Goal: Task Accomplishment & Management: Manage account settings

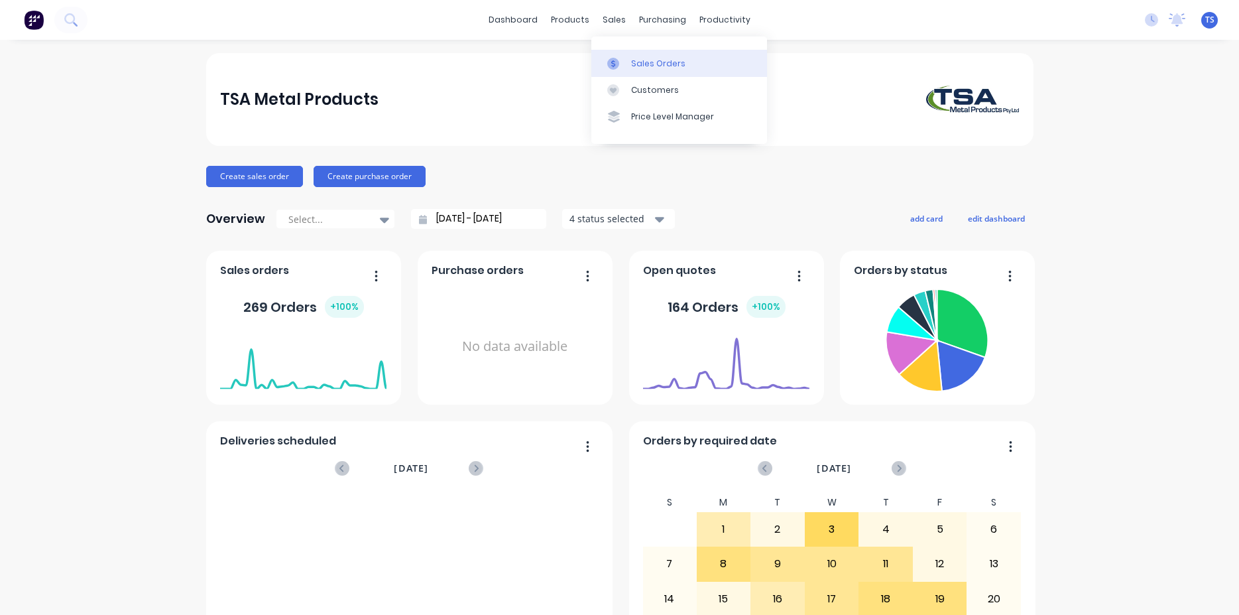
click at [674, 64] on div "Sales Orders" at bounding box center [658, 64] width 54 height 12
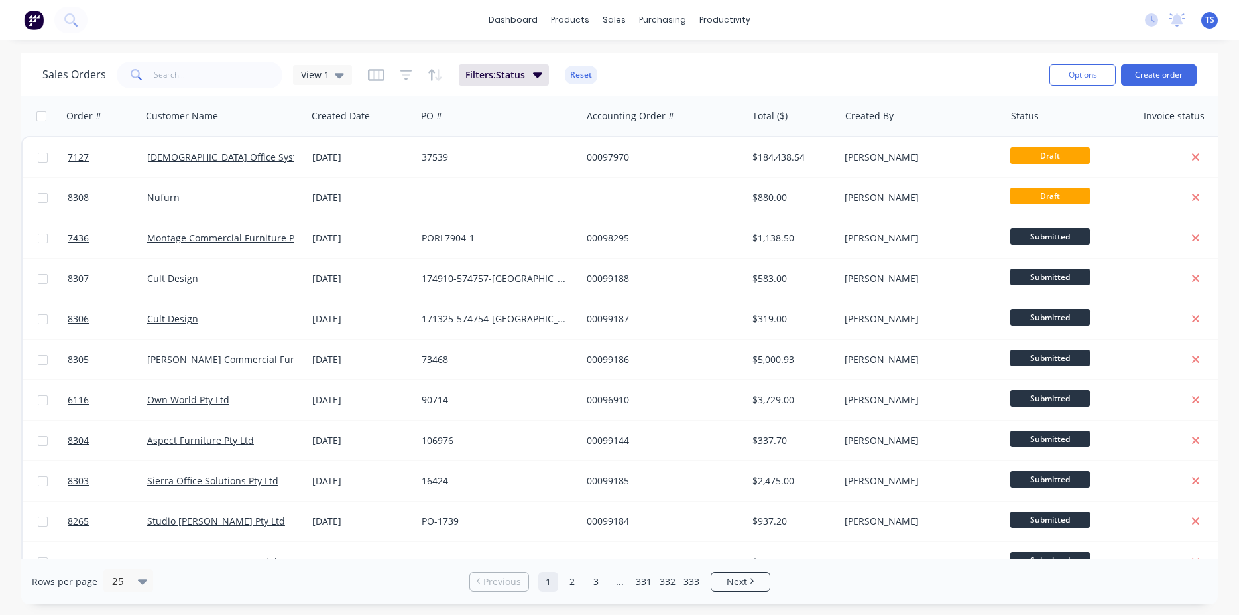
drag, startPoint x: 217, startPoint y: 94, endPoint x: 213, endPoint y: 80, distance: 15.0
click at [215, 91] on div "Sales Orders View 1 Filters: Status Reset Options Create order" at bounding box center [619, 74] width 1197 height 43
click at [213, 78] on input "text" at bounding box center [218, 75] width 129 height 27
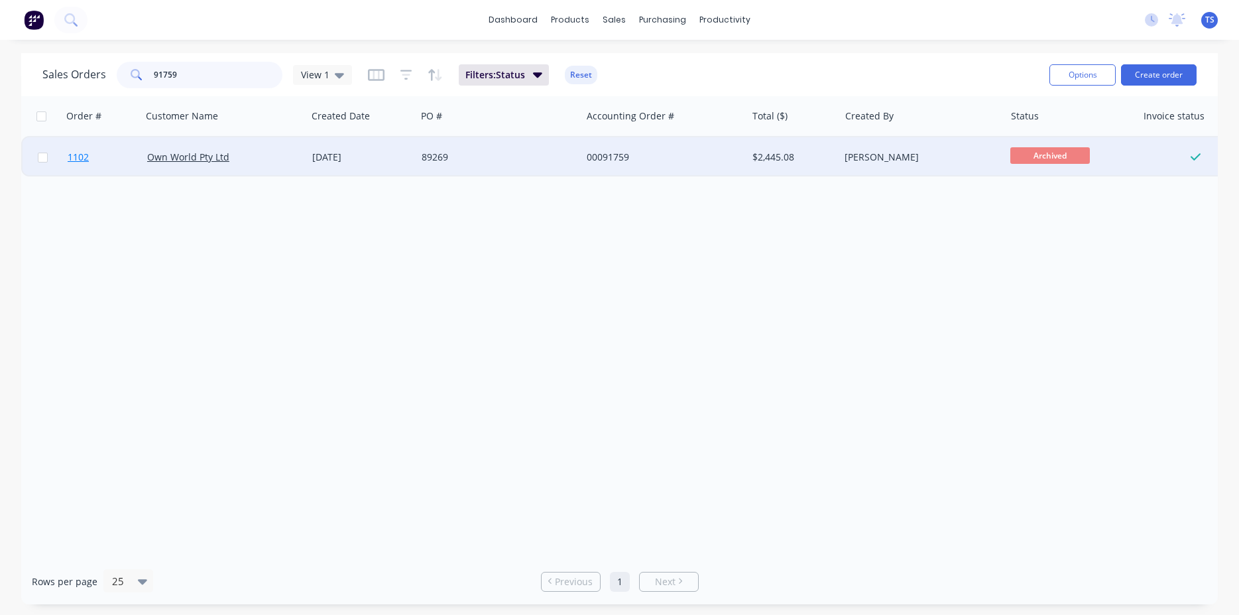
type input "91759"
click at [94, 164] on link "1102" at bounding box center [108, 157] width 80 height 40
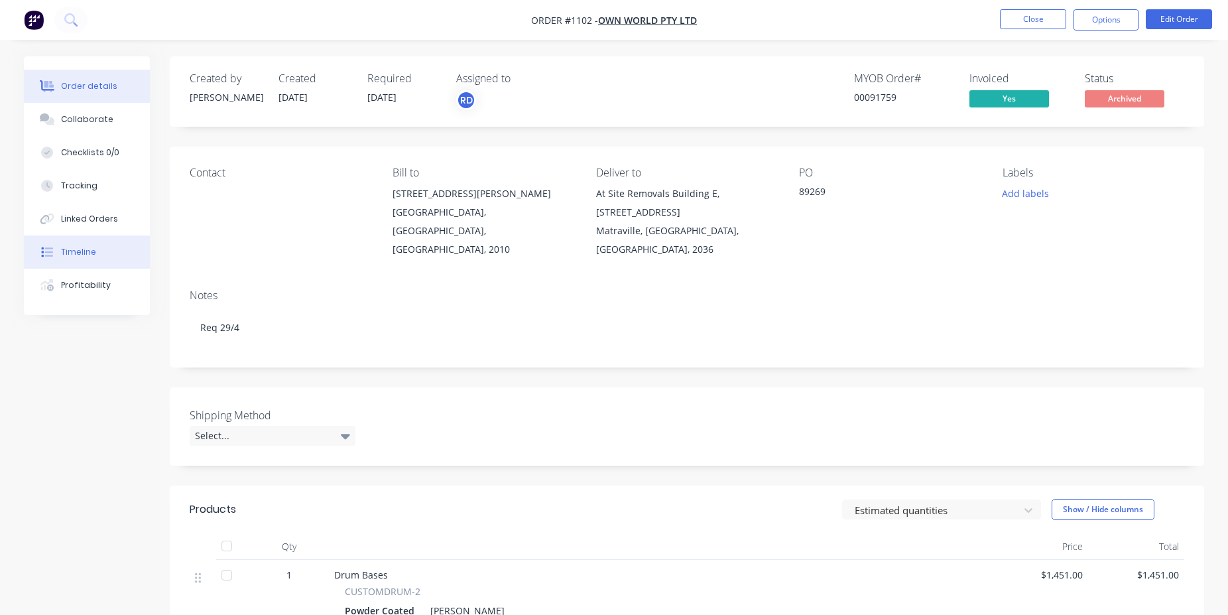
click at [97, 259] on button "Timeline" at bounding box center [87, 251] width 126 height 33
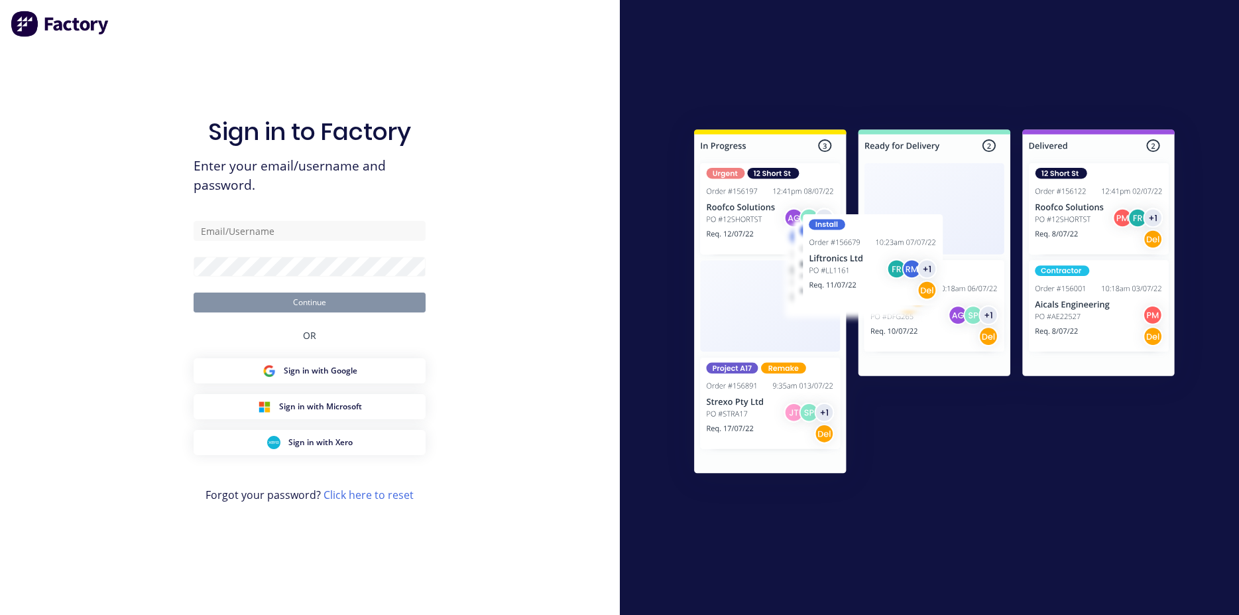
type input "[PERSON_NAME][EMAIL_ADDRESS][DOMAIN_NAME]"
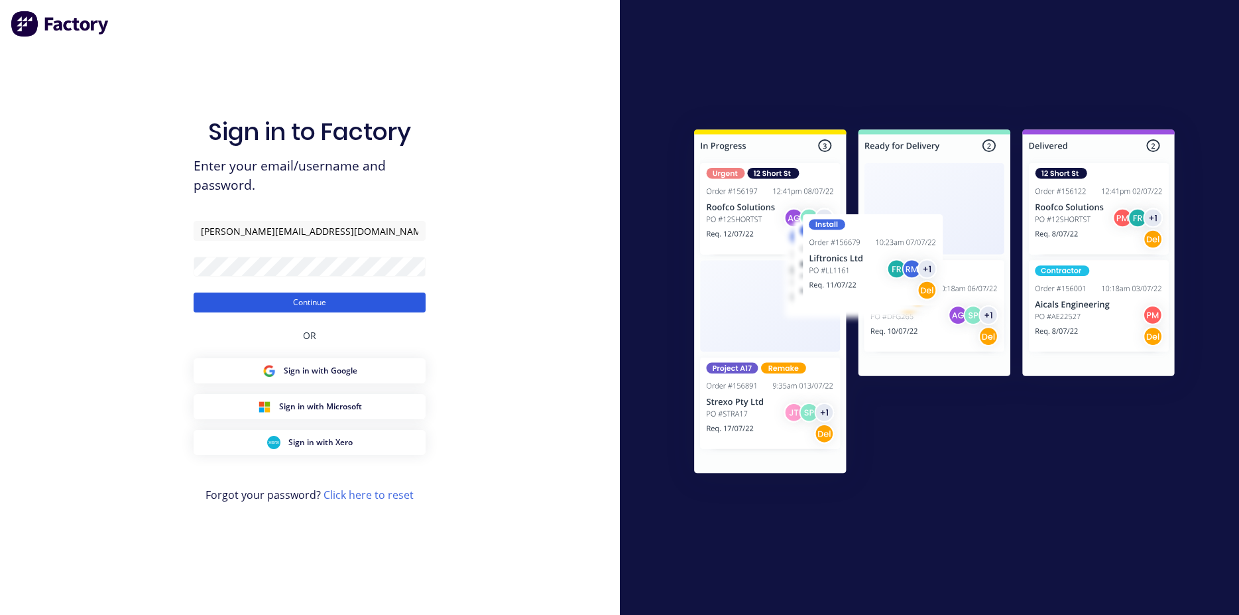
click at [374, 300] on button "Continue" at bounding box center [310, 302] width 232 height 20
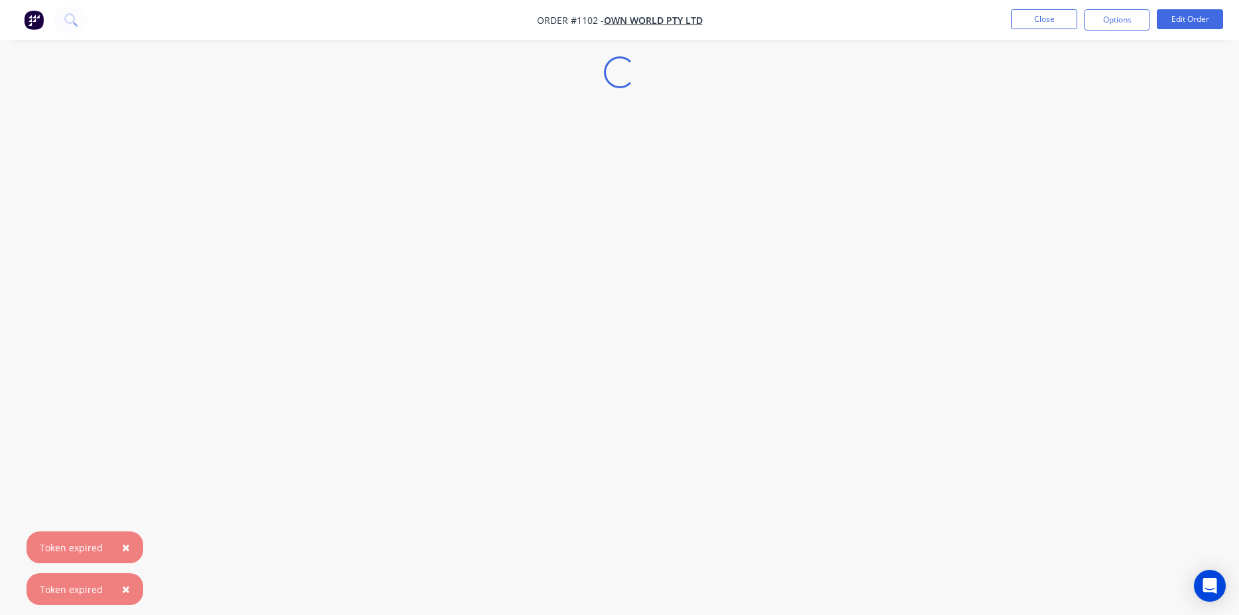
click at [117, 547] on button "×" at bounding box center [126, 547] width 34 height 32
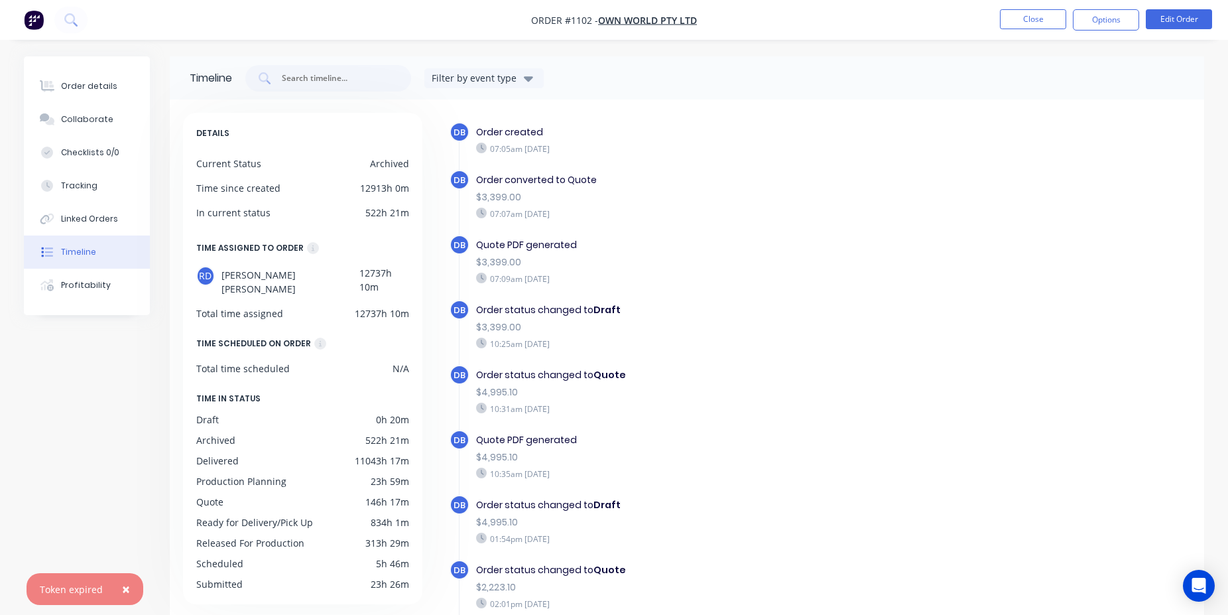
click at [122, 587] on span "×" at bounding box center [126, 588] width 8 height 19
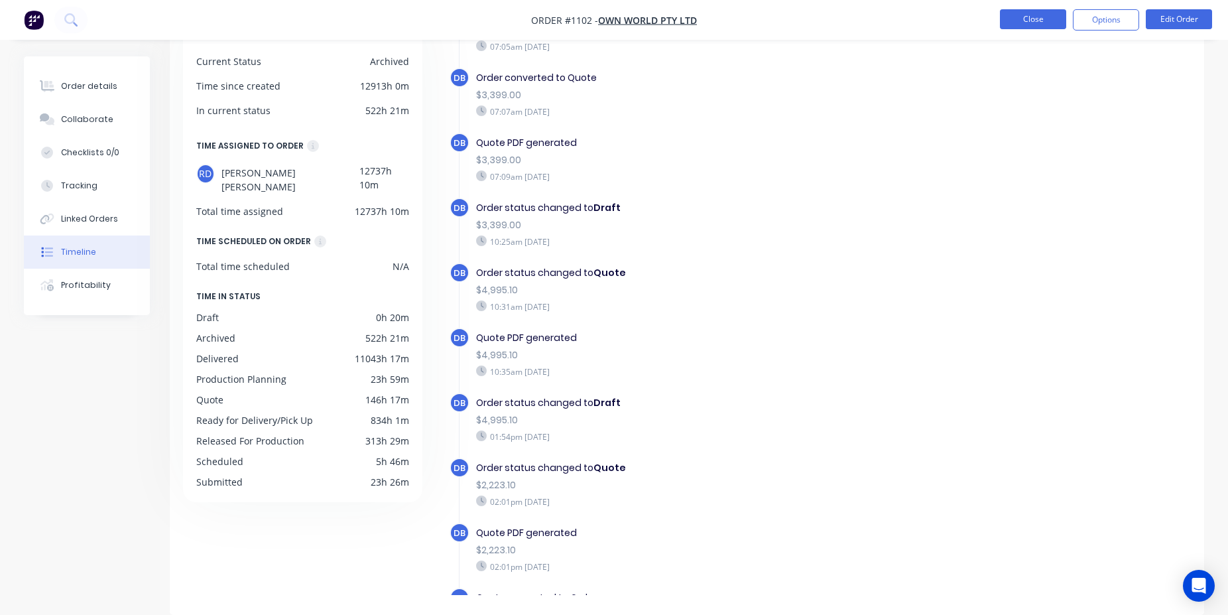
click at [1055, 21] on button "Close" at bounding box center [1033, 19] width 66 height 20
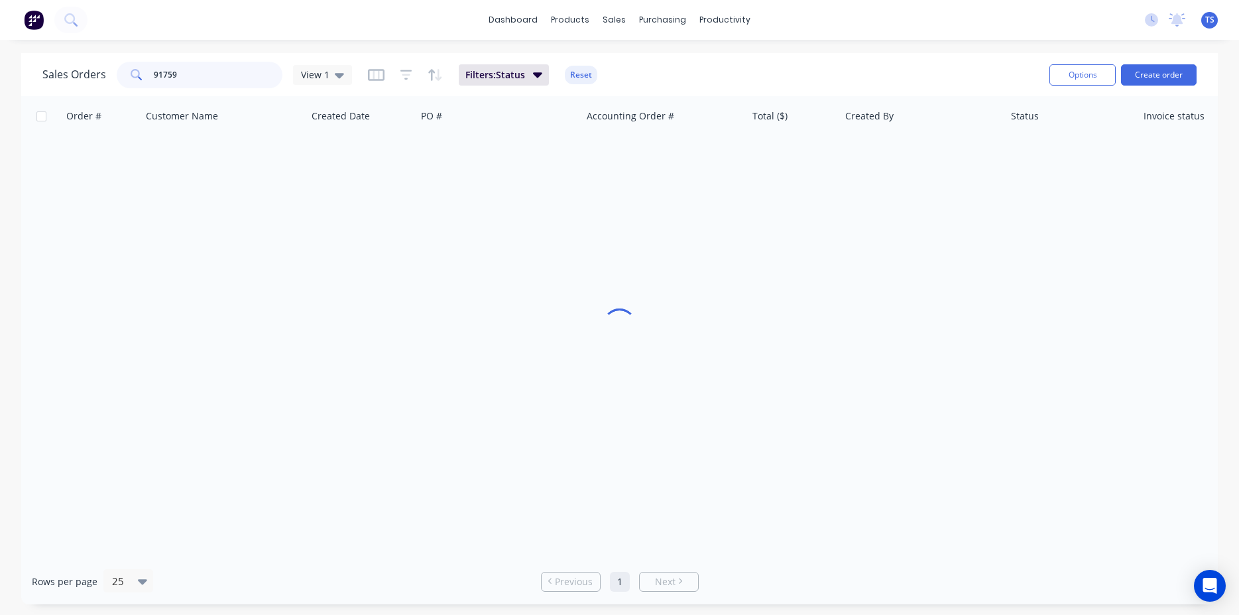
click at [225, 80] on input "91759" at bounding box center [218, 75] width 129 height 27
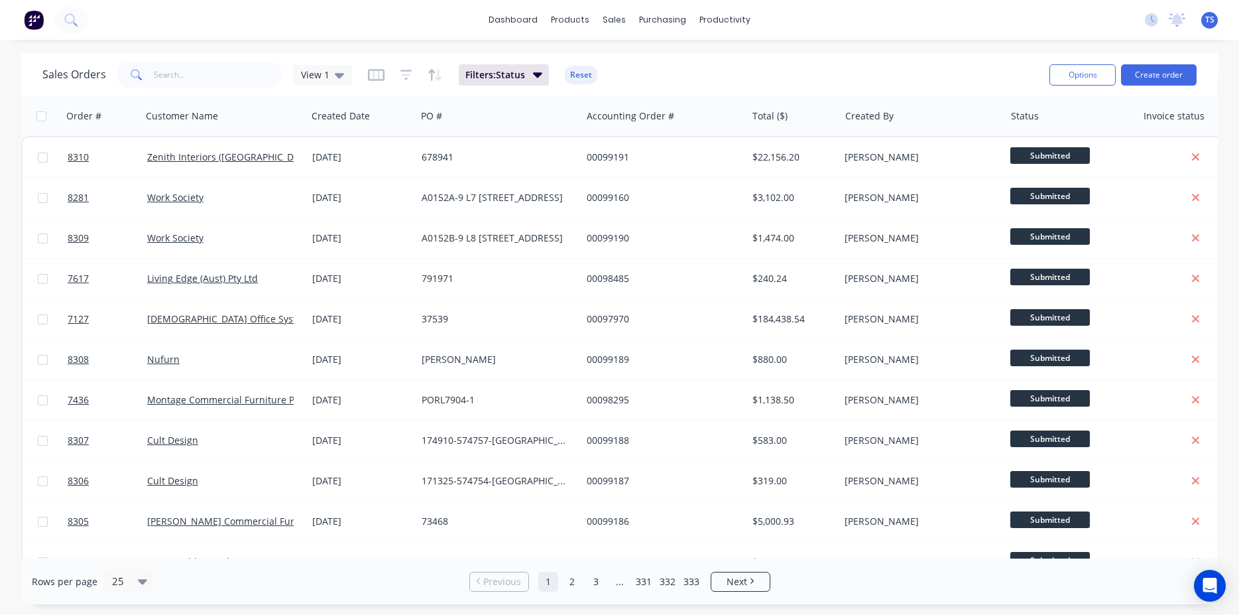
click at [190, 91] on div "Sales Orders View 1 Filters: Status Reset Options Create order" at bounding box center [619, 74] width 1197 height 43
click at [190, 86] on input "text" at bounding box center [218, 75] width 129 height 27
type input "s"
type input "98657"
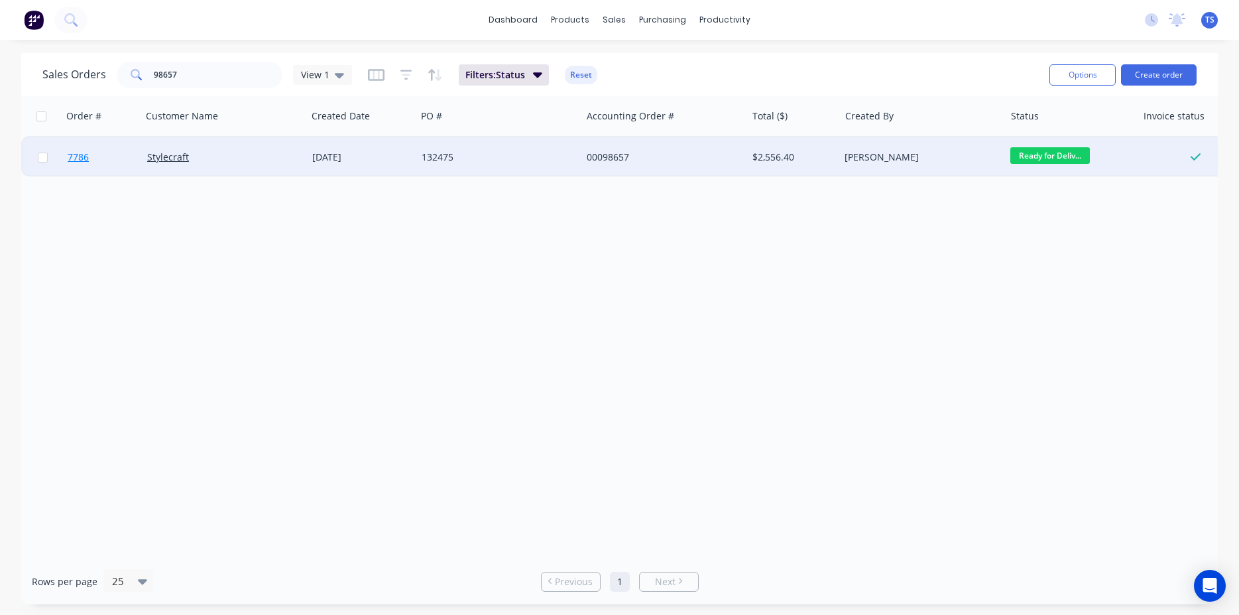
click at [93, 173] on link "7786" at bounding box center [108, 157] width 80 height 40
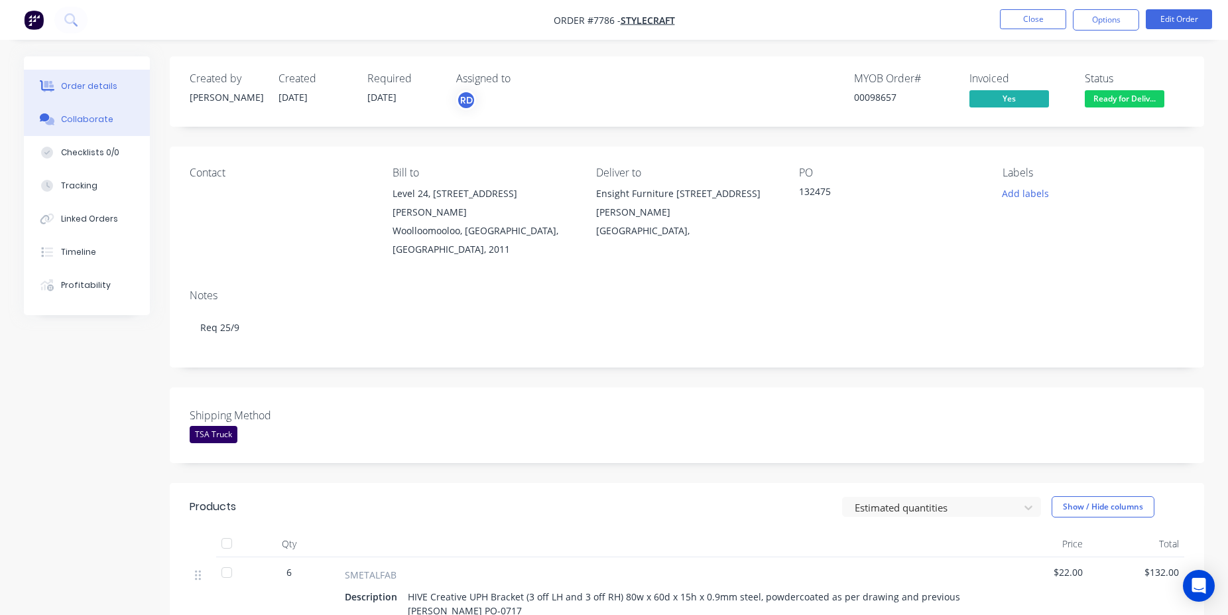
click at [78, 129] on button "Collaborate" at bounding box center [87, 119] width 126 height 33
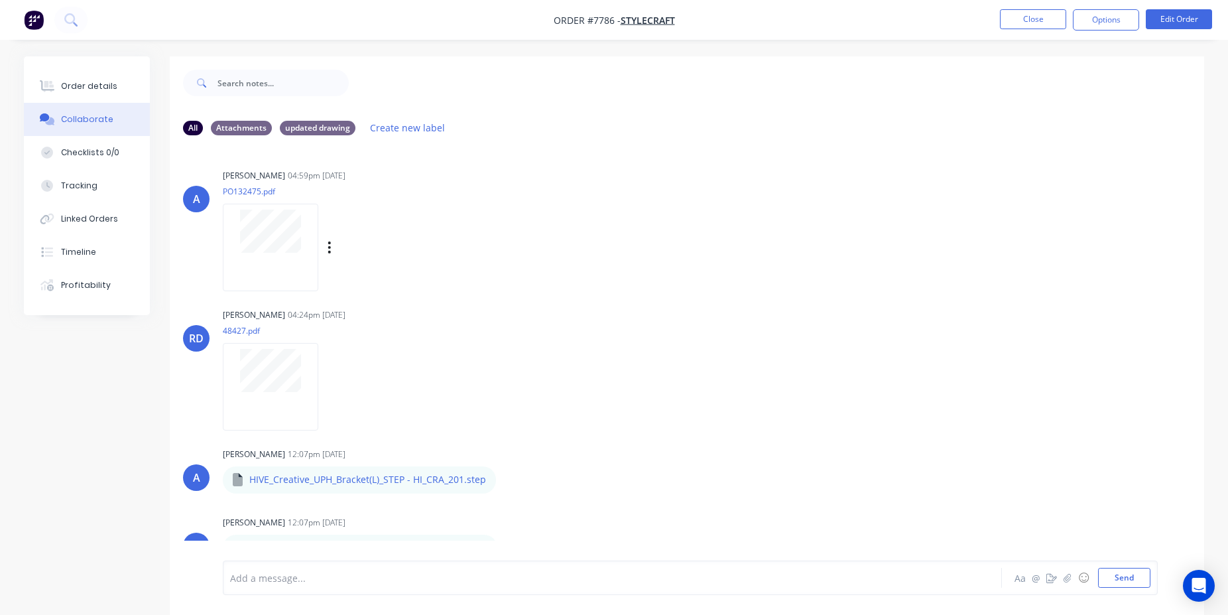
click at [239, 257] on div at bounding box center [270, 247] width 95 height 87
click at [50, 95] on button "Order details" at bounding box center [87, 86] width 126 height 33
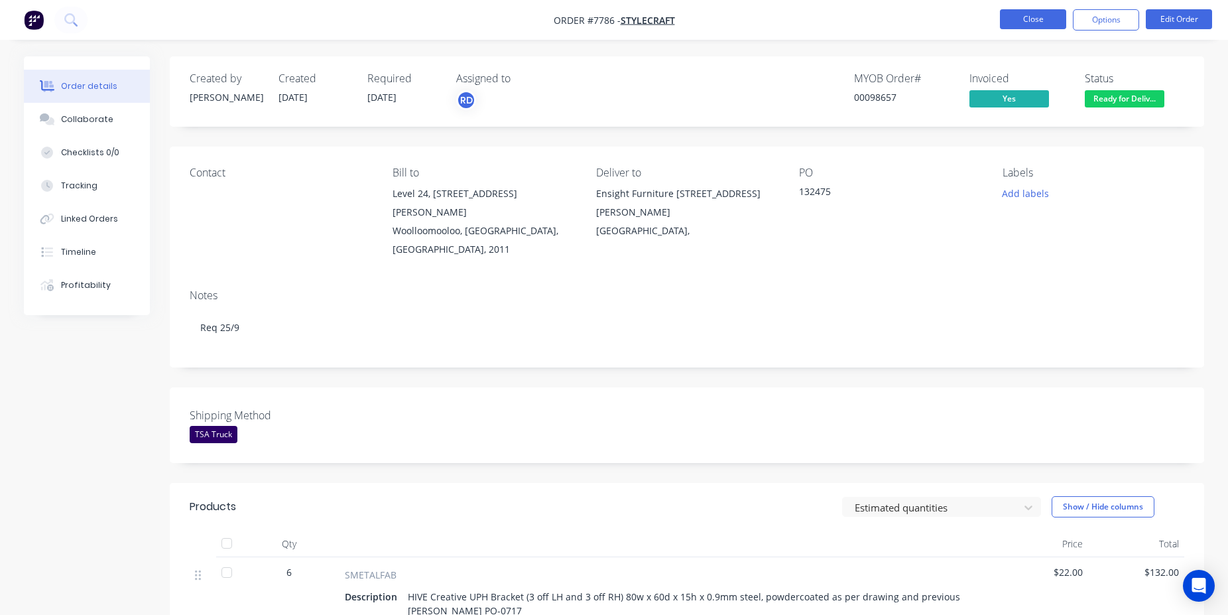
click at [1038, 25] on button "Close" at bounding box center [1033, 19] width 66 height 20
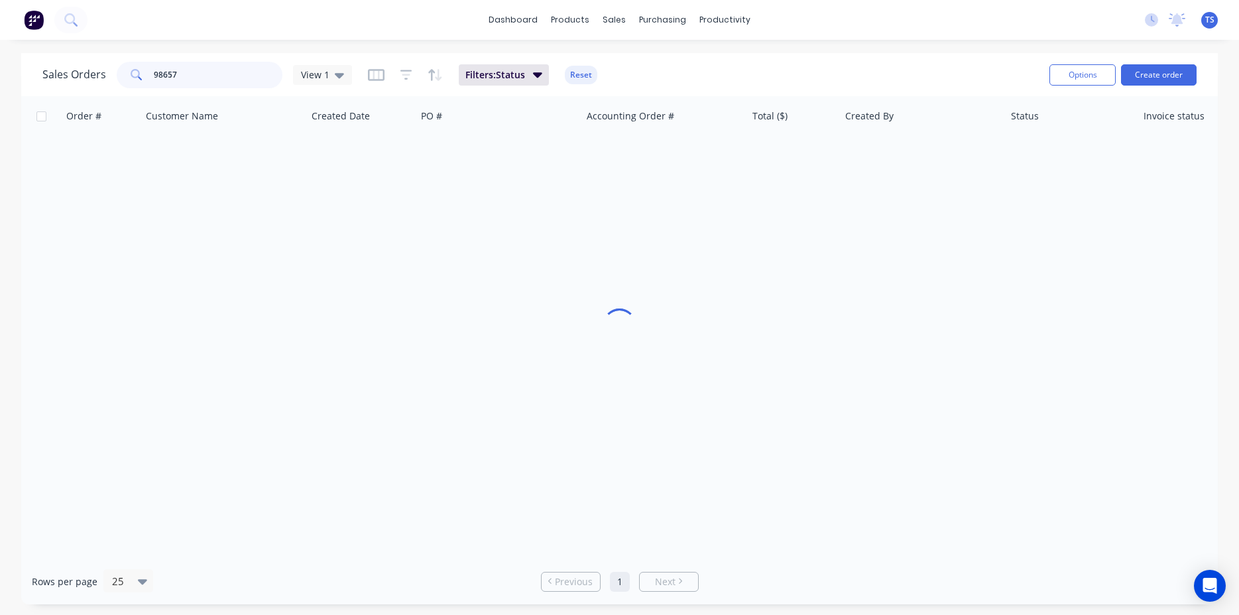
click at [243, 72] on input "98657" at bounding box center [218, 75] width 129 height 27
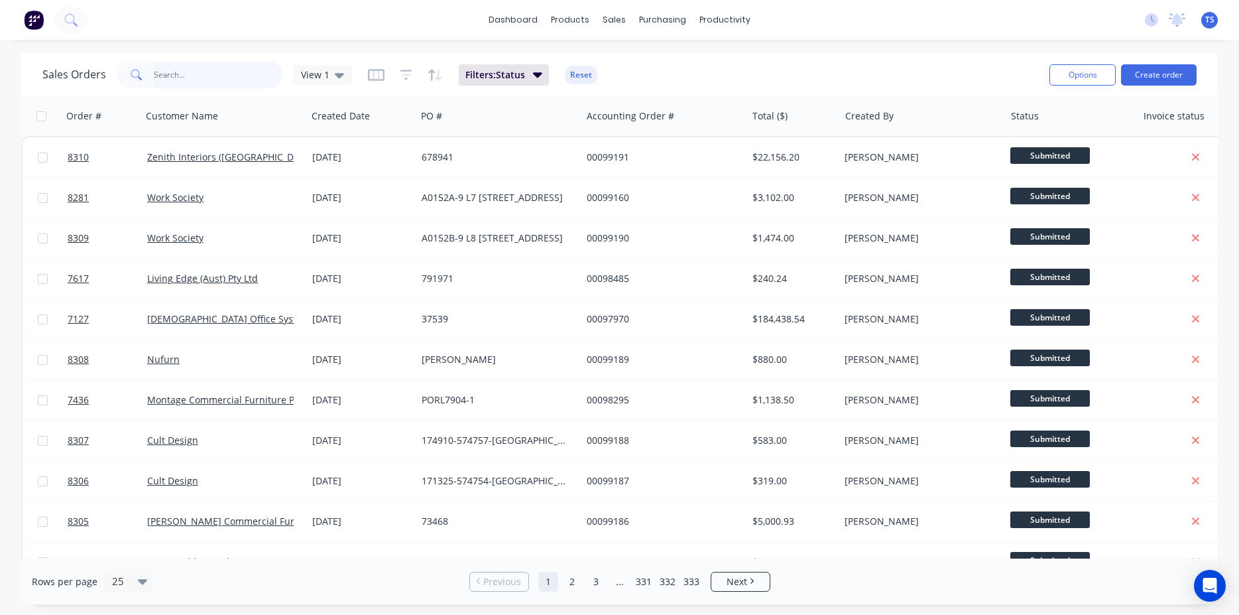
click at [201, 81] on input "text" at bounding box center [218, 75] width 129 height 27
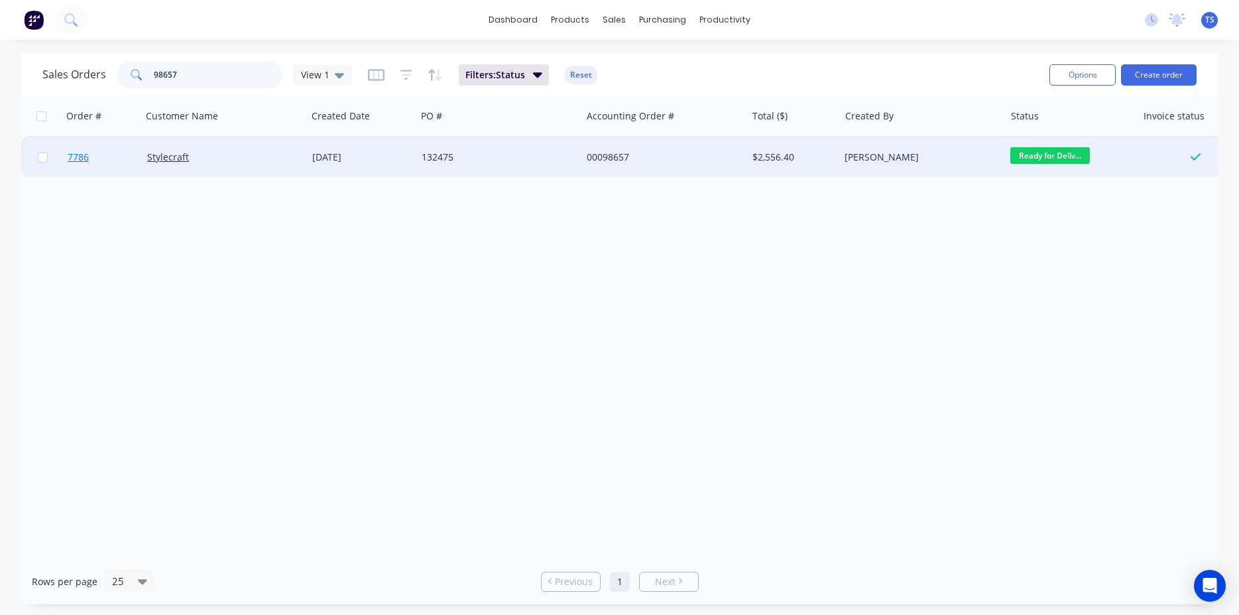
type input "98657"
click at [84, 165] on link "7786" at bounding box center [108, 157] width 80 height 40
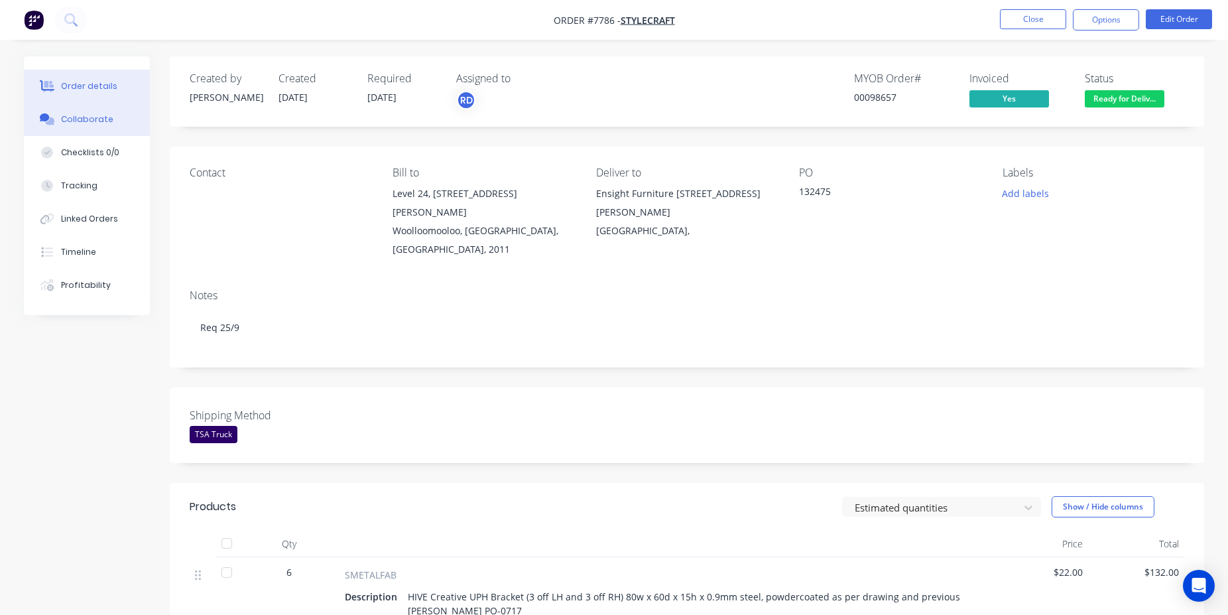
click at [113, 122] on button "Collaborate" at bounding box center [87, 119] width 126 height 33
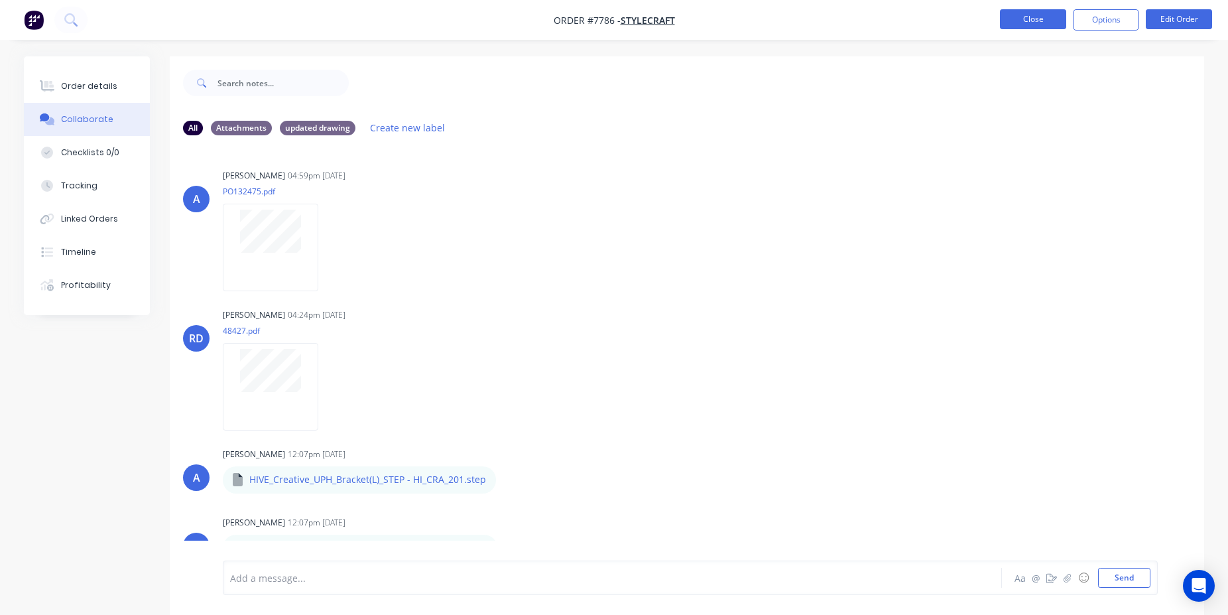
click at [1011, 19] on button "Close" at bounding box center [1033, 19] width 66 height 20
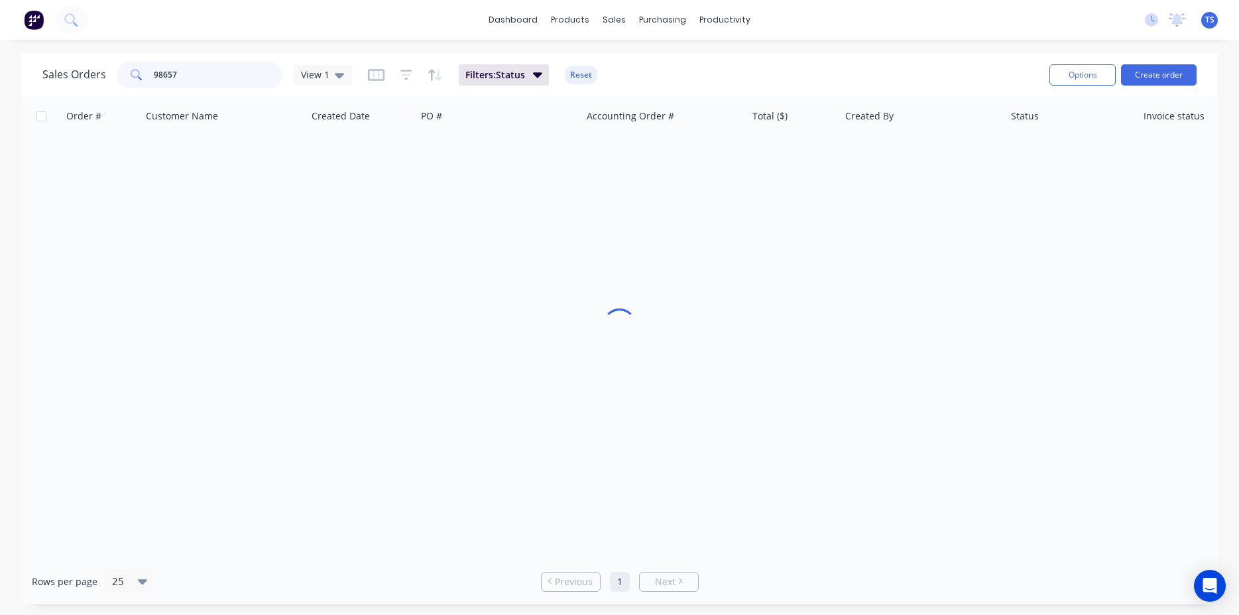
click at [173, 72] on input "98657" at bounding box center [218, 75] width 129 height 27
paste input "A0162"
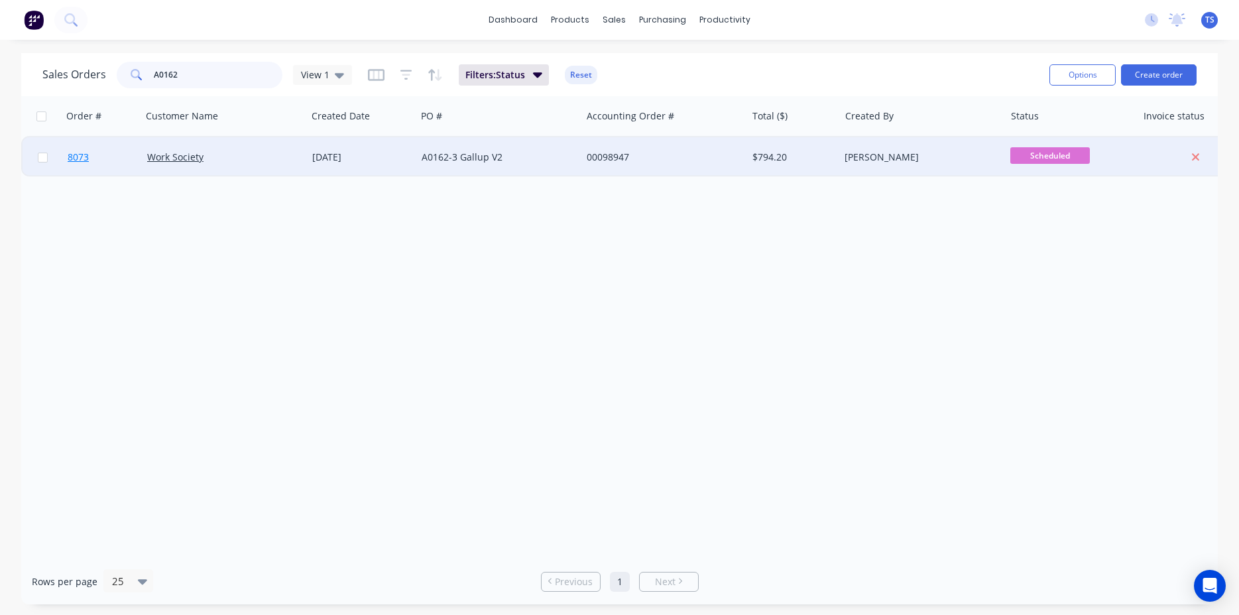
type input "A0162"
click at [117, 165] on link "8073" at bounding box center [108, 157] width 80 height 40
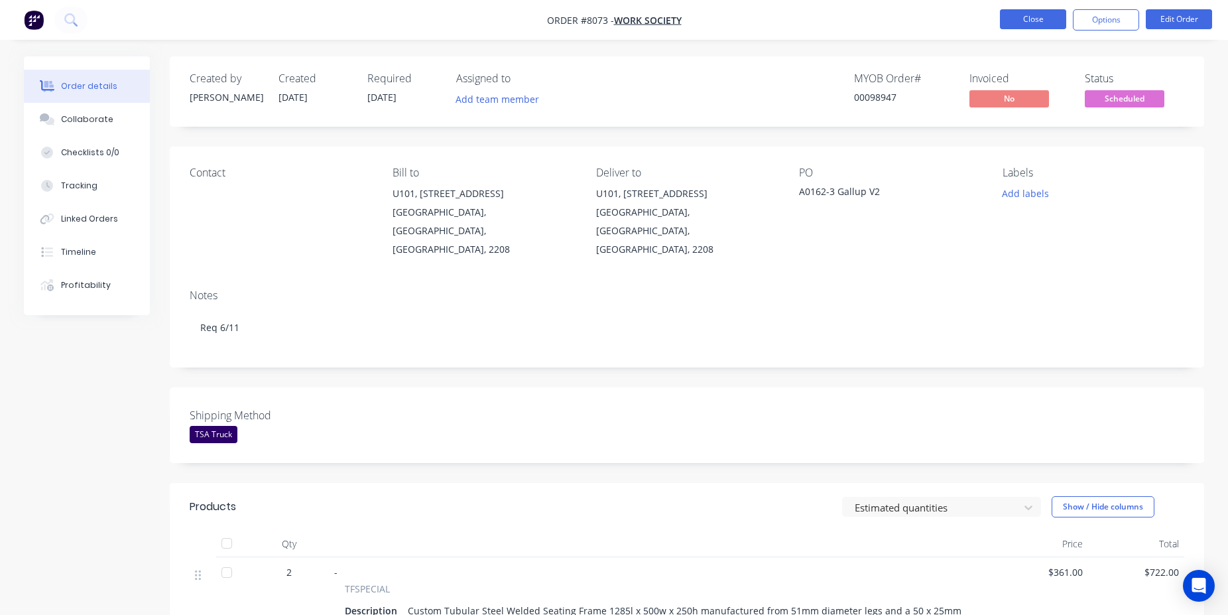
click at [1010, 25] on button "Close" at bounding box center [1033, 19] width 66 height 20
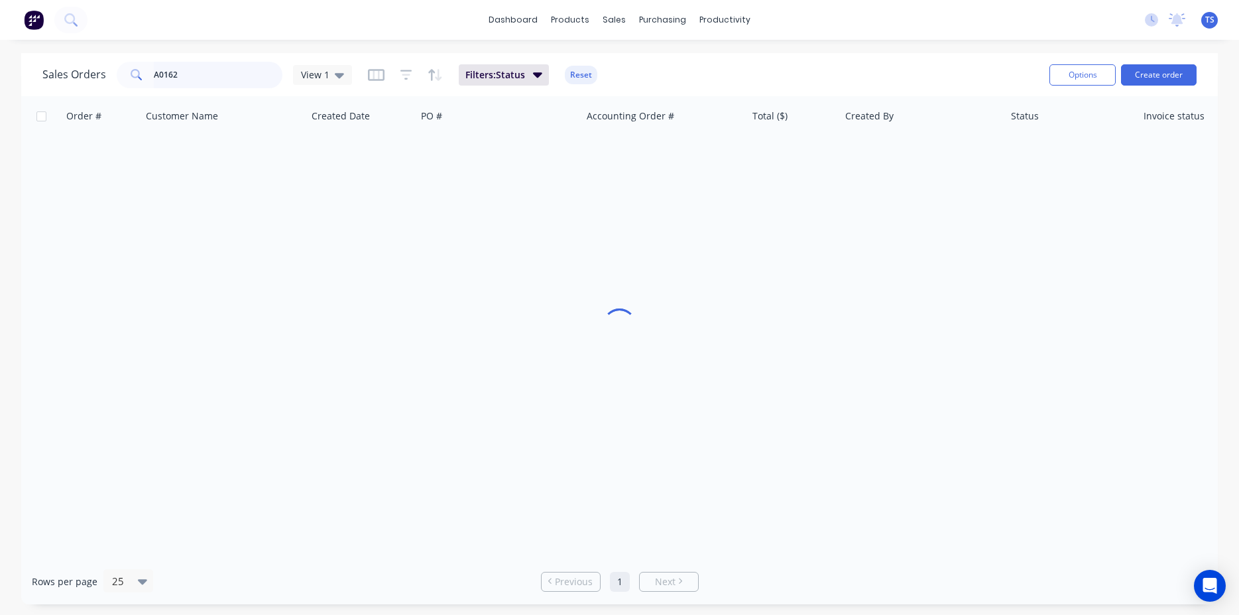
click at [219, 78] on input "A0162" at bounding box center [218, 75] width 129 height 27
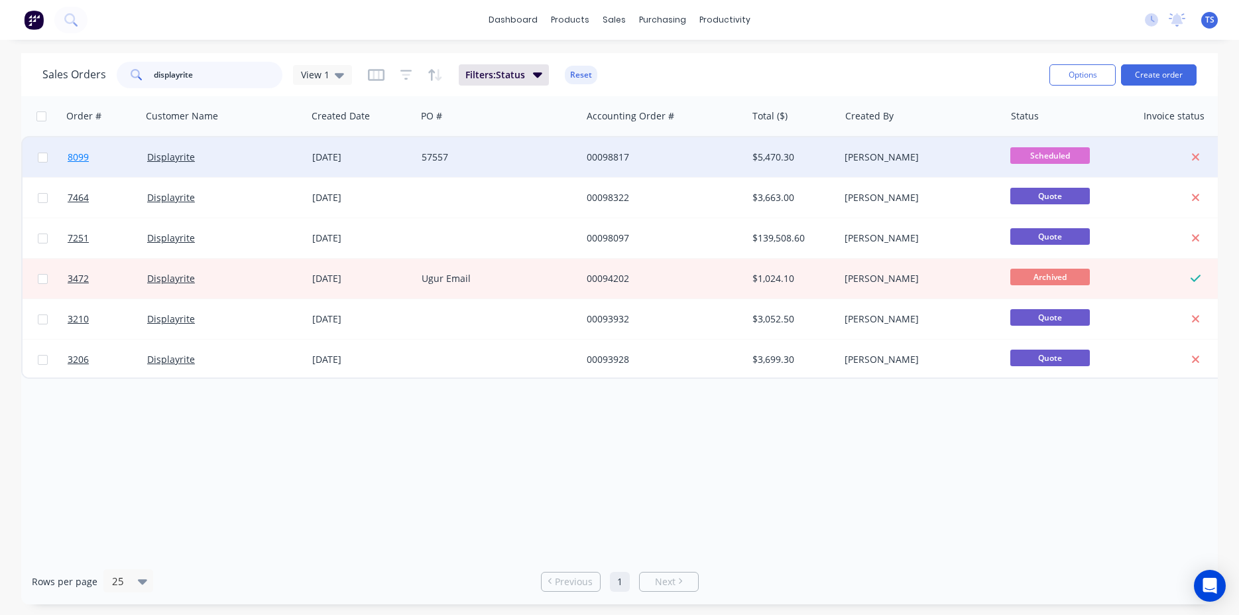
type input "displayrite"
click at [91, 156] on link "8099" at bounding box center [108, 157] width 80 height 40
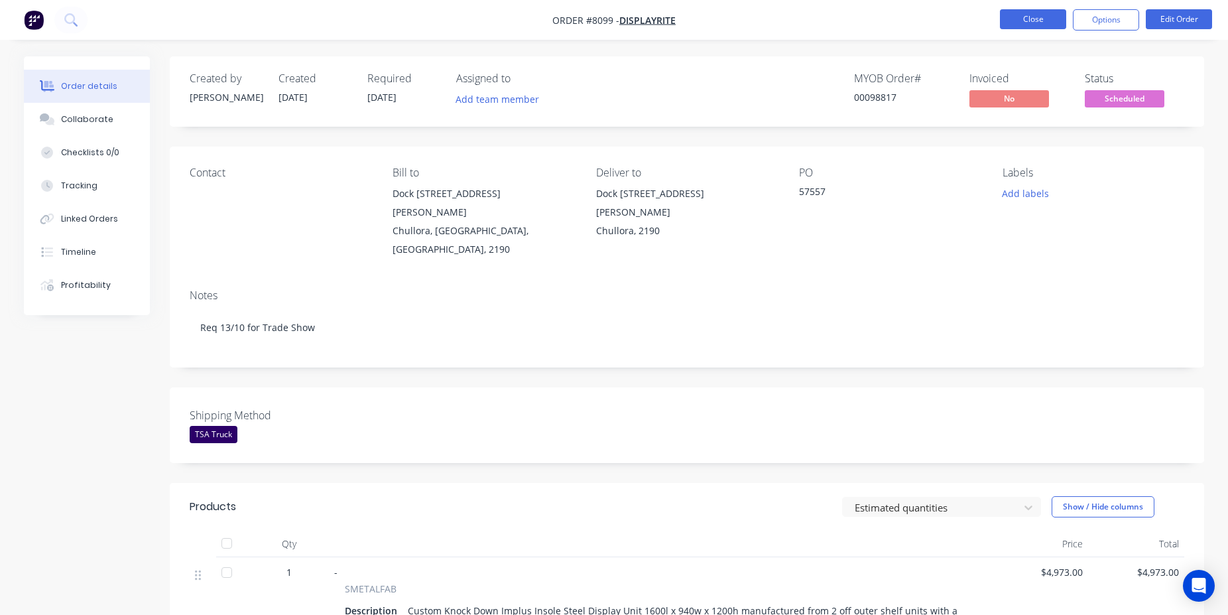
click at [1010, 15] on button "Close" at bounding box center [1033, 19] width 66 height 20
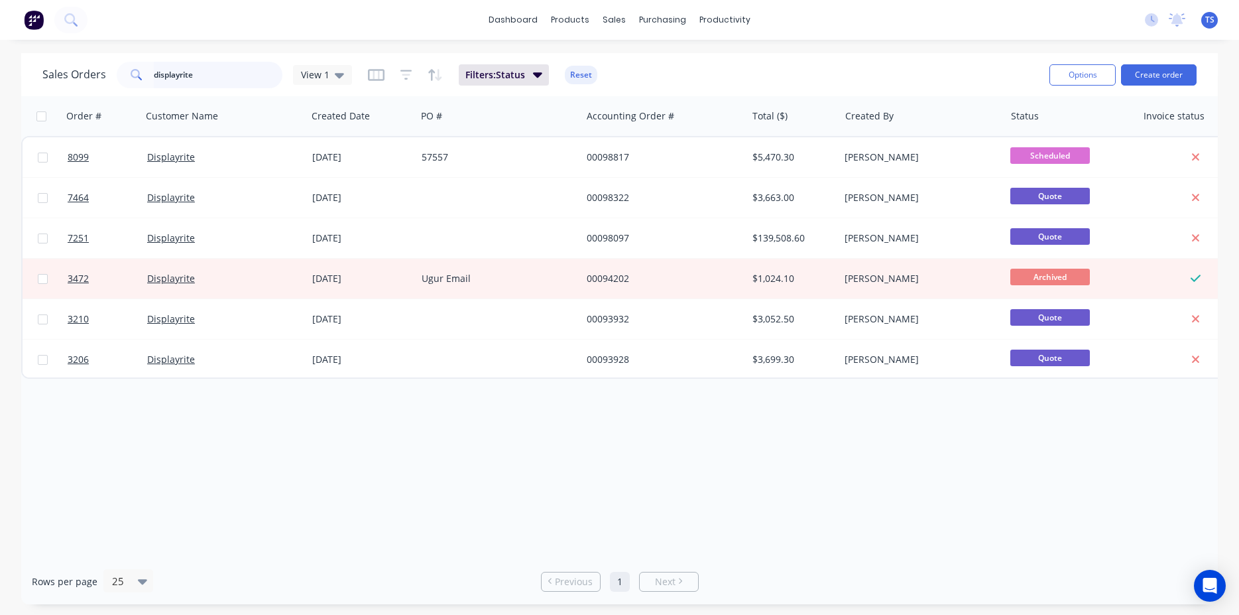
click at [208, 73] on input "displayrite" at bounding box center [218, 75] width 129 height 27
paste input "A0162"
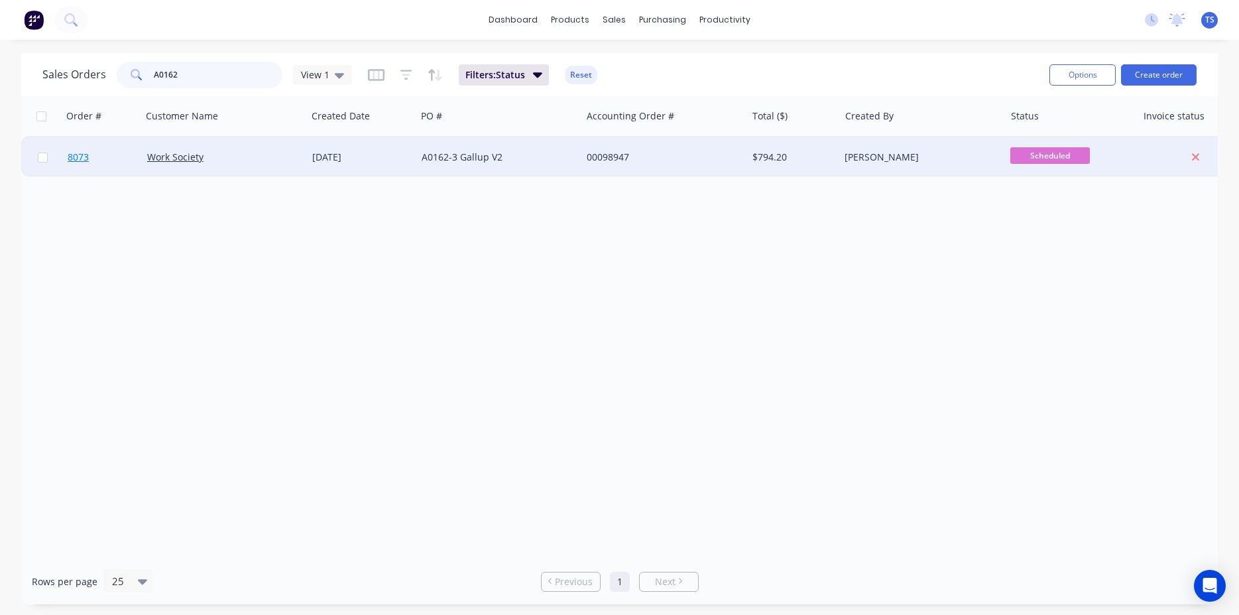
type input "A0162"
click at [83, 164] on link "8073" at bounding box center [108, 157] width 80 height 40
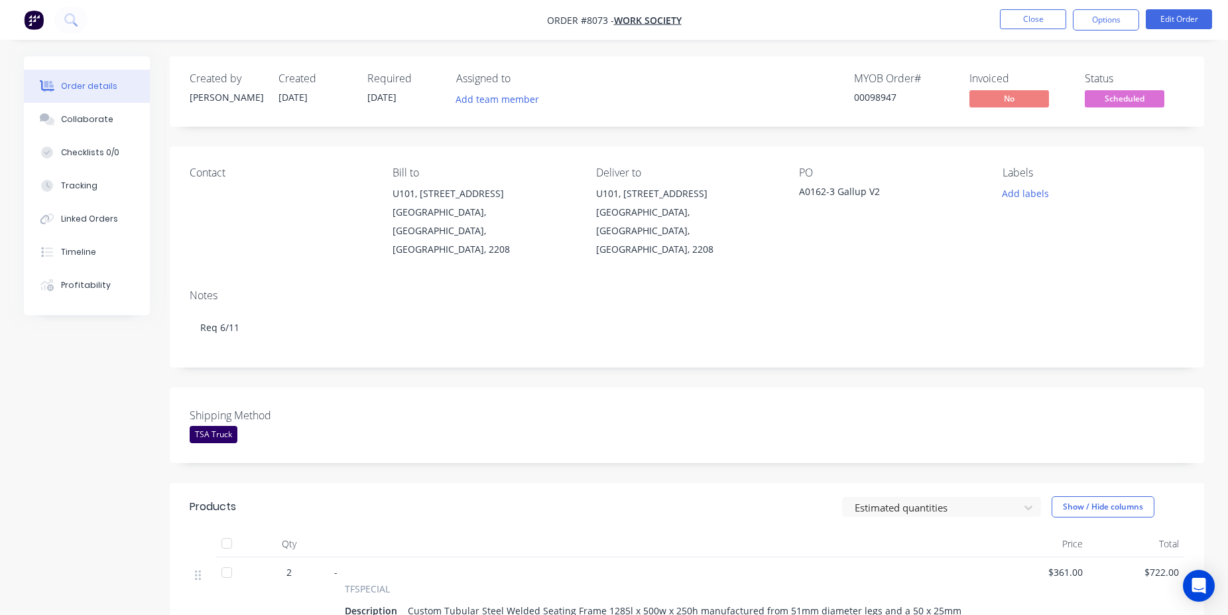
click at [669, 414] on div "Shipping Method TSA Truck" at bounding box center [687, 425] width 1034 height 76
click at [1040, 15] on button "Close" at bounding box center [1033, 19] width 66 height 20
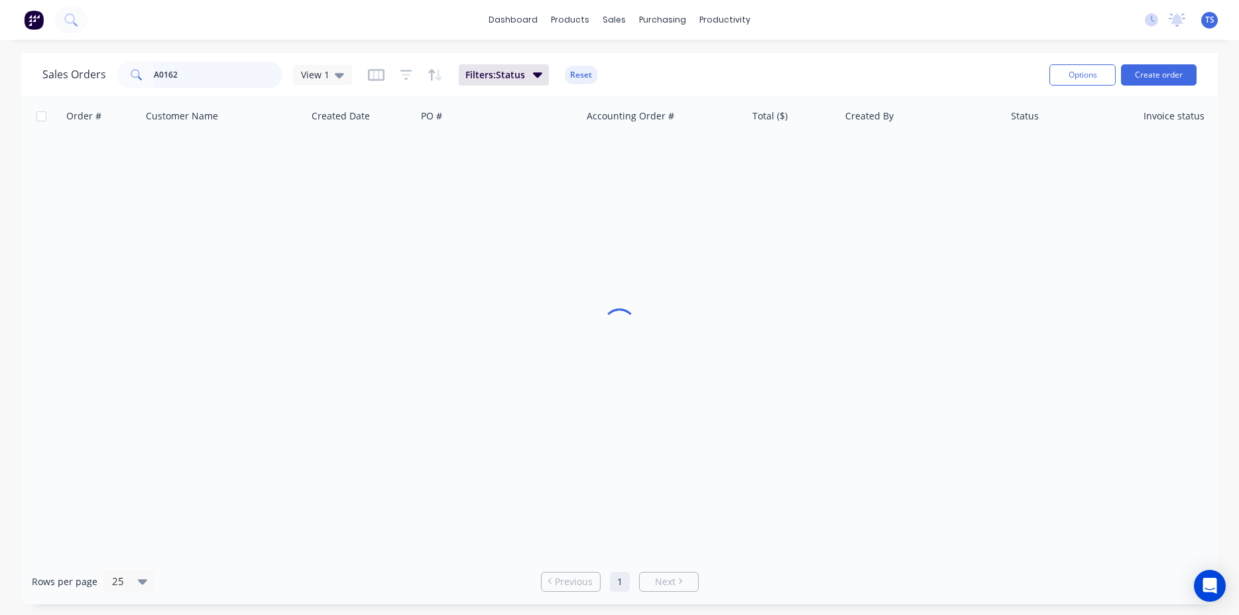
click at [210, 74] on input "A0162" at bounding box center [218, 75] width 129 height 27
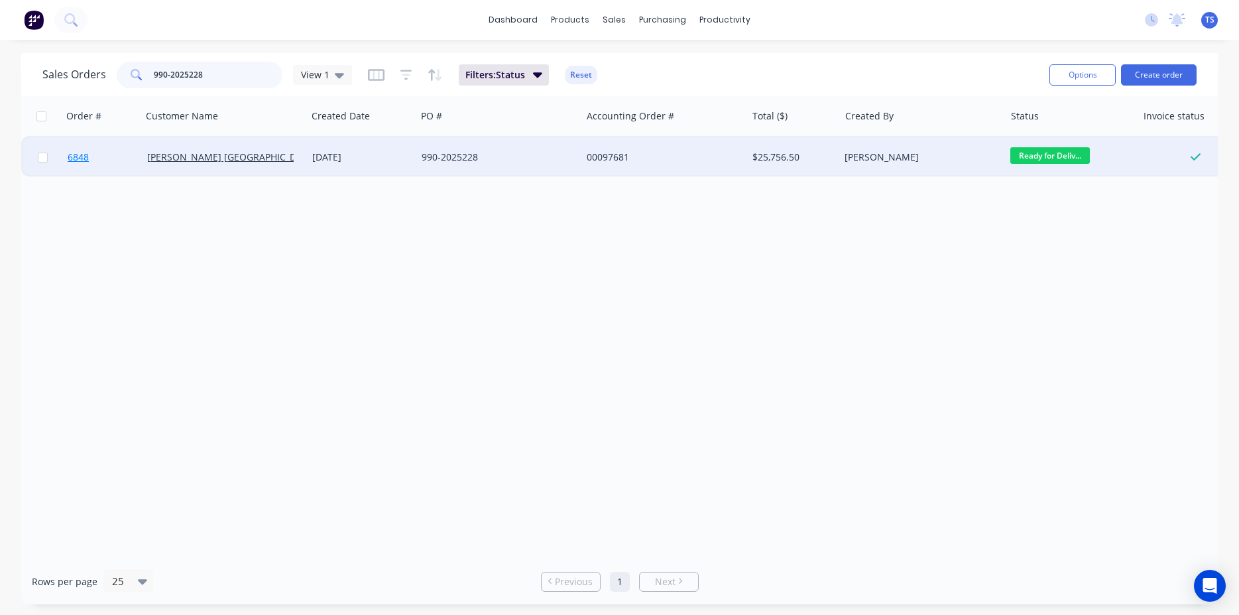
type input "990-2025228"
click at [91, 158] on link "6848" at bounding box center [108, 157] width 80 height 40
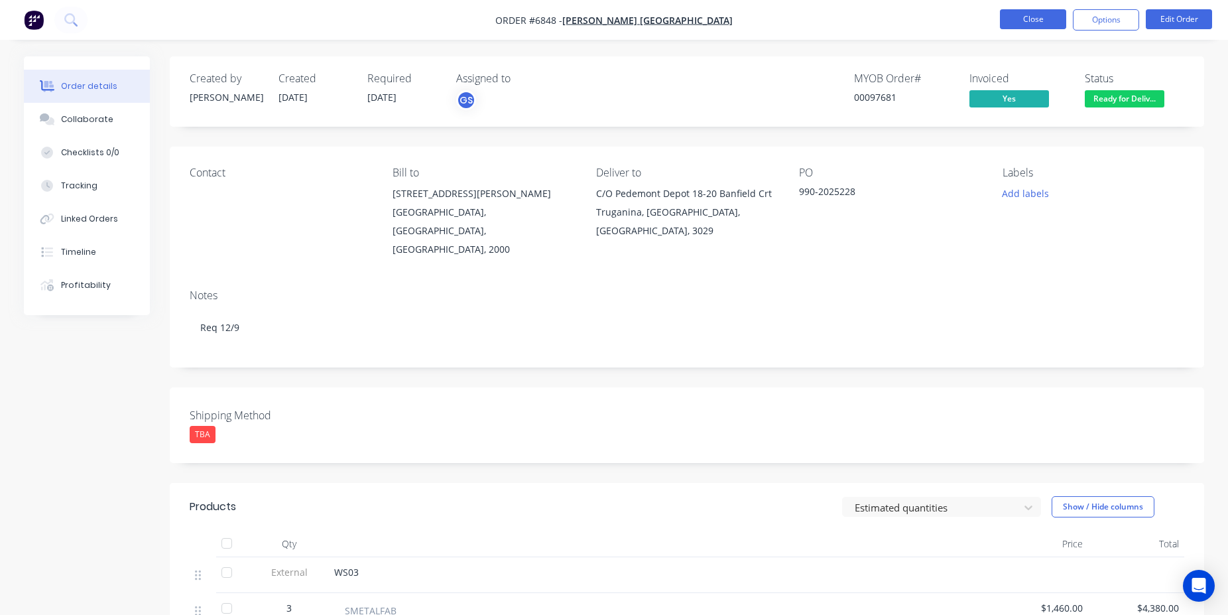
click at [1036, 26] on button "Close" at bounding box center [1033, 19] width 66 height 20
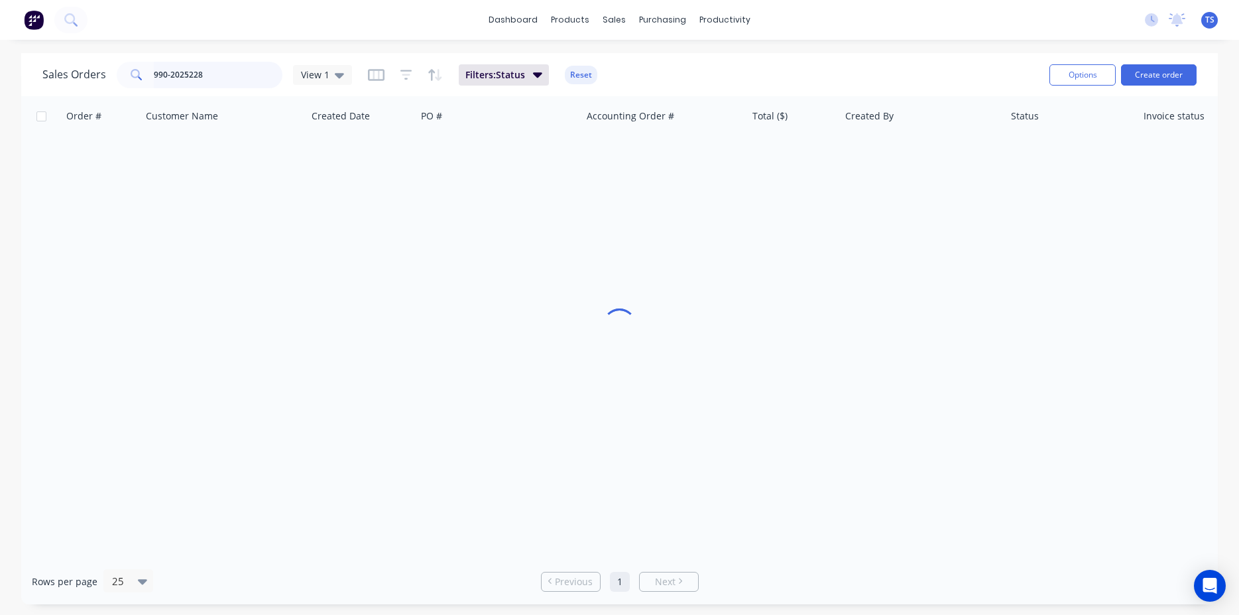
click at [222, 64] on input "990-2025228" at bounding box center [218, 75] width 129 height 27
click at [223, 85] on input "990-2025228" at bounding box center [218, 75] width 129 height 27
click at [223, 84] on input "990-2025228" at bounding box center [218, 75] width 129 height 27
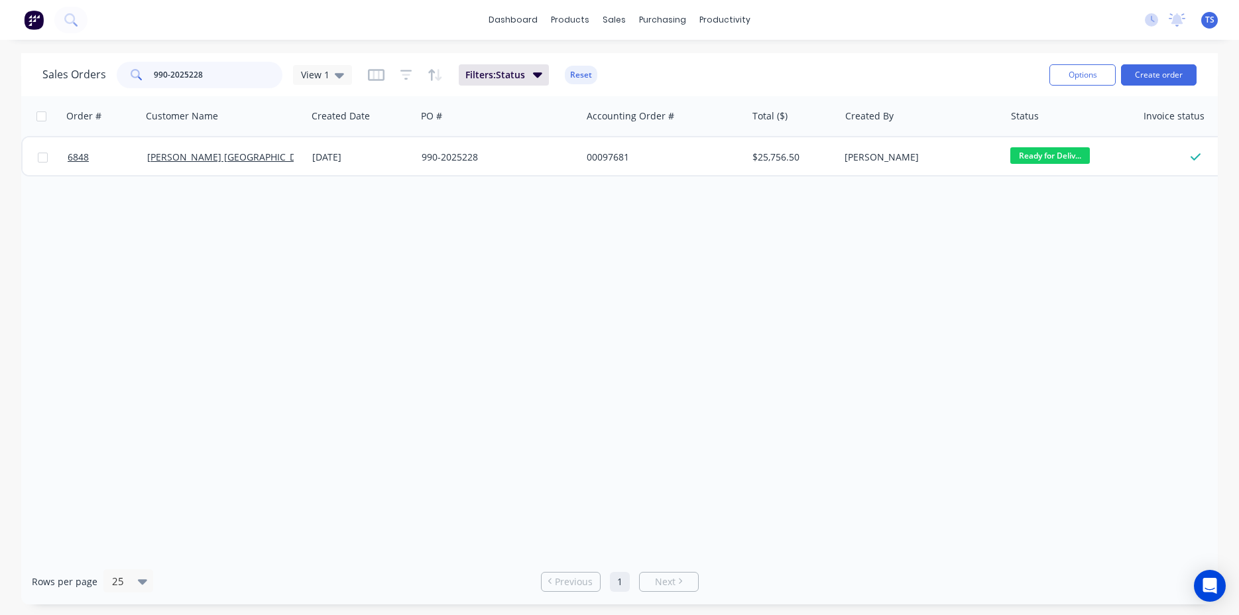
type input "9"
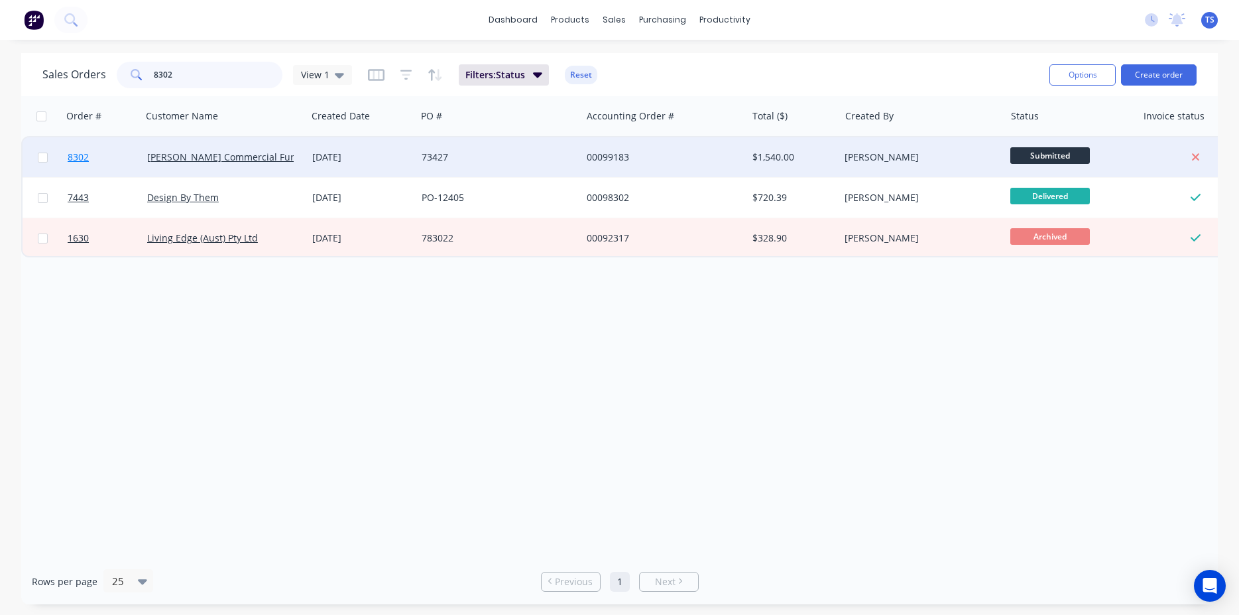
type input "8302"
click at [84, 167] on link "8302" at bounding box center [108, 157] width 80 height 40
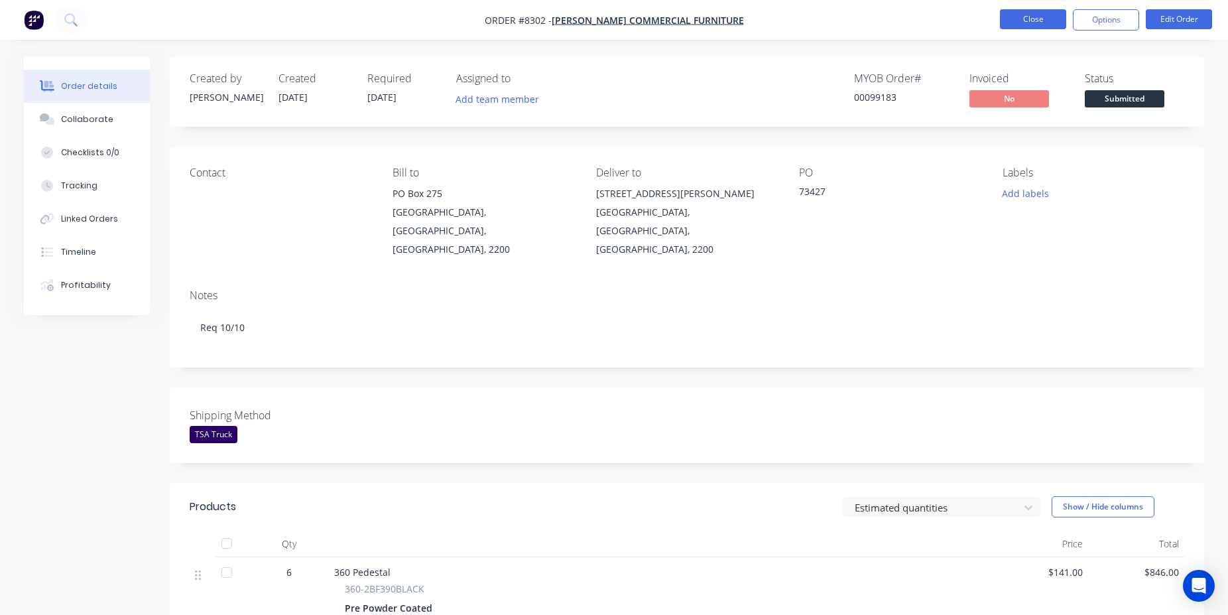
click at [1013, 14] on button "Close" at bounding box center [1033, 19] width 66 height 20
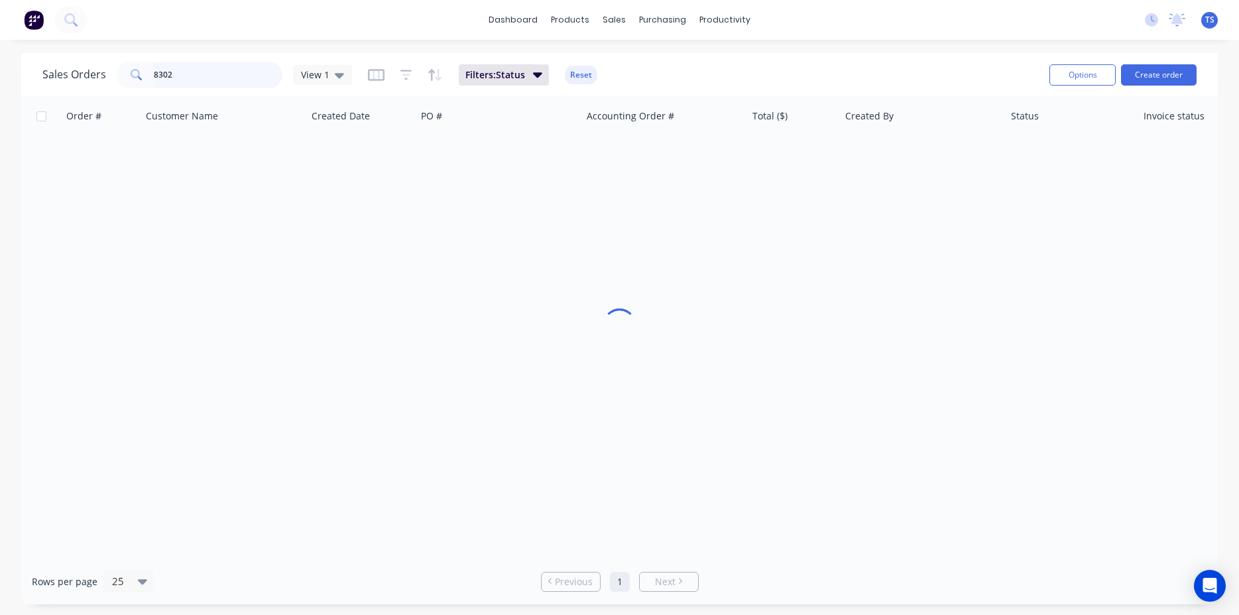
click at [244, 80] on input "8302" at bounding box center [218, 75] width 129 height 27
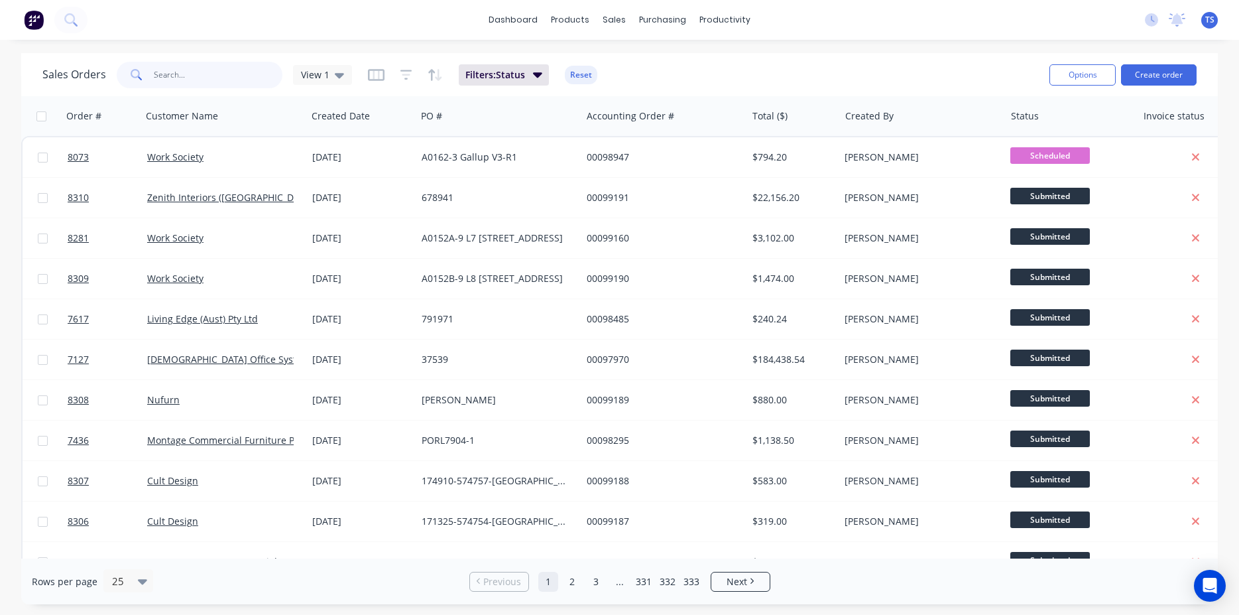
click at [192, 78] on input "text" at bounding box center [218, 75] width 129 height 27
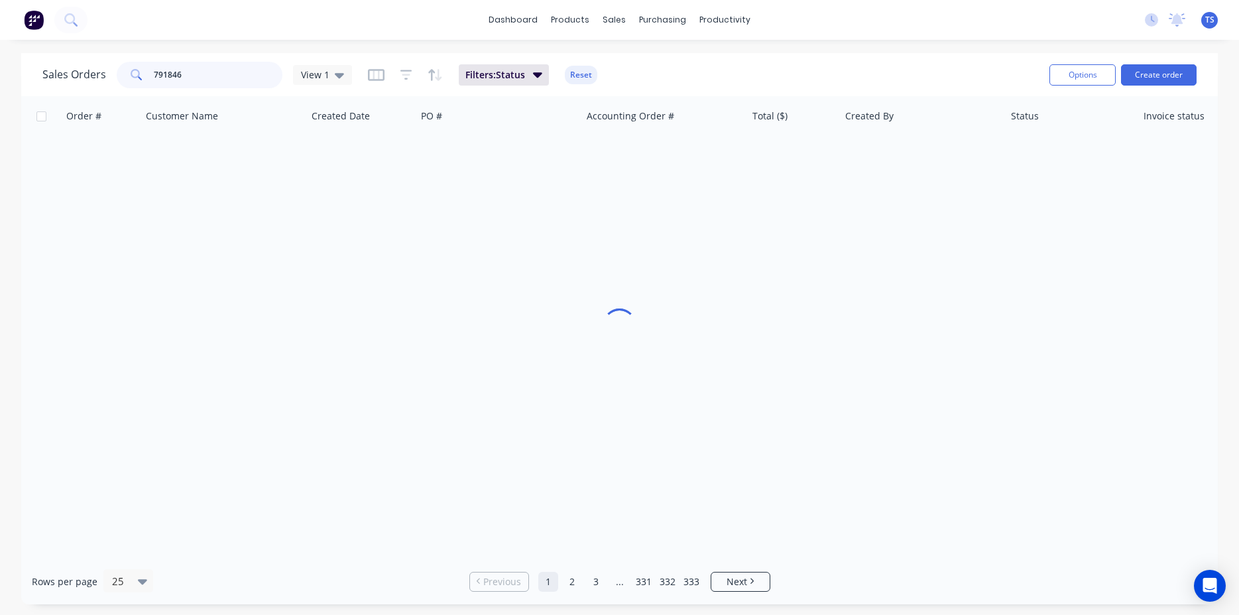
type input "791846"
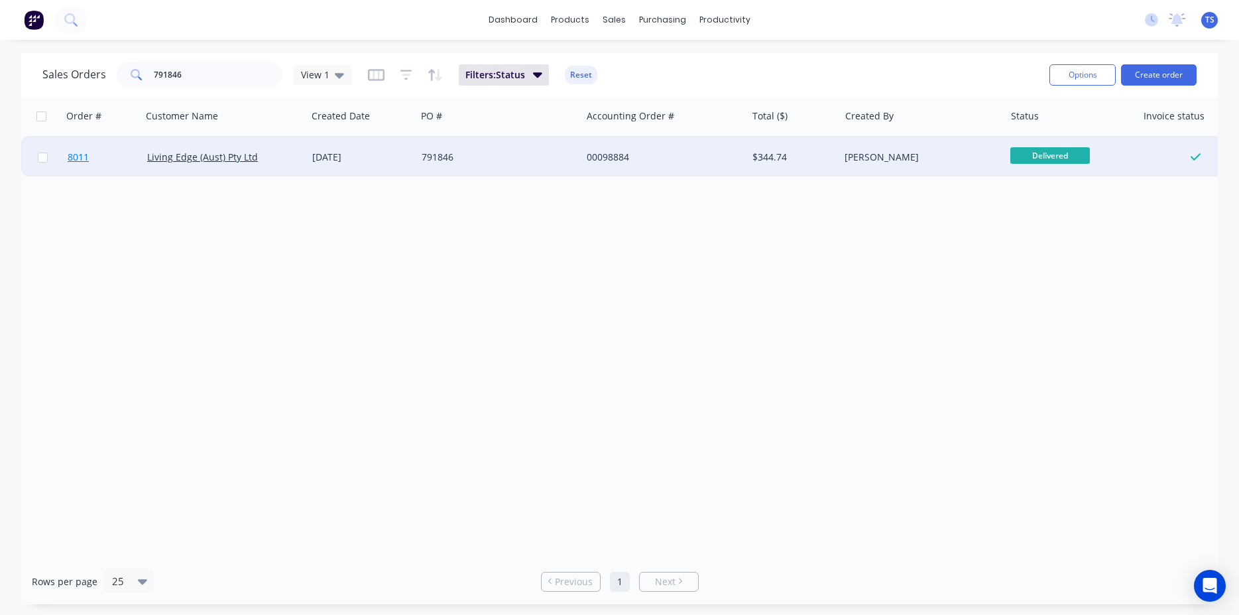
click at [103, 171] on link "8011" at bounding box center [108, 157] width 80 height 40
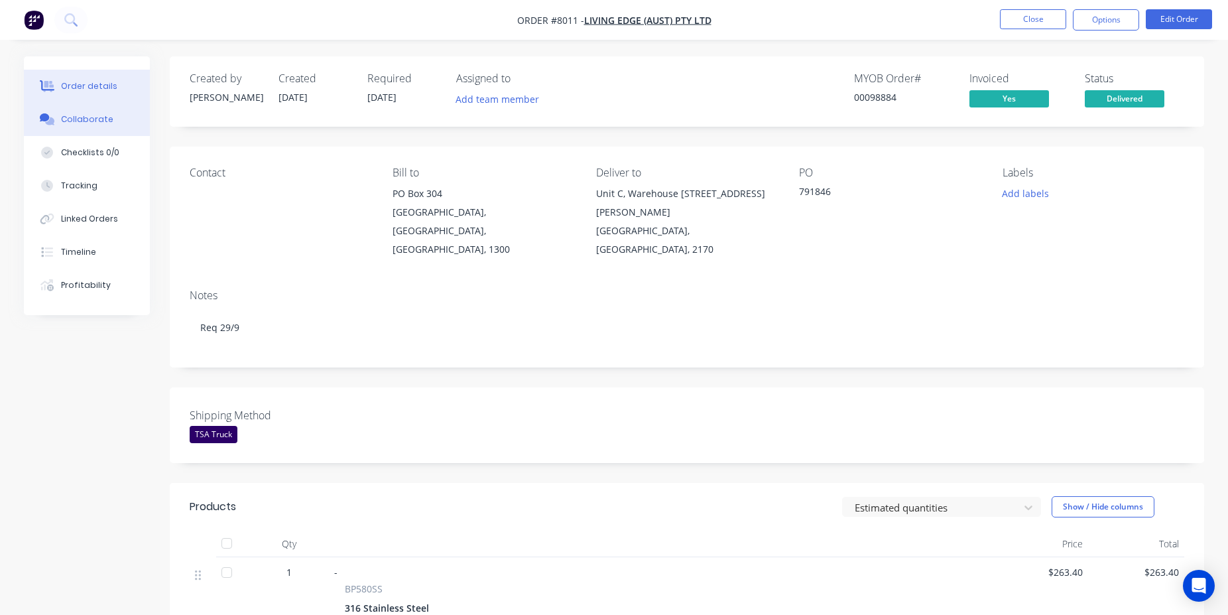
click at [117, 117] on button "Collaborate" at bounding box center [87, 119] width 126 height 33
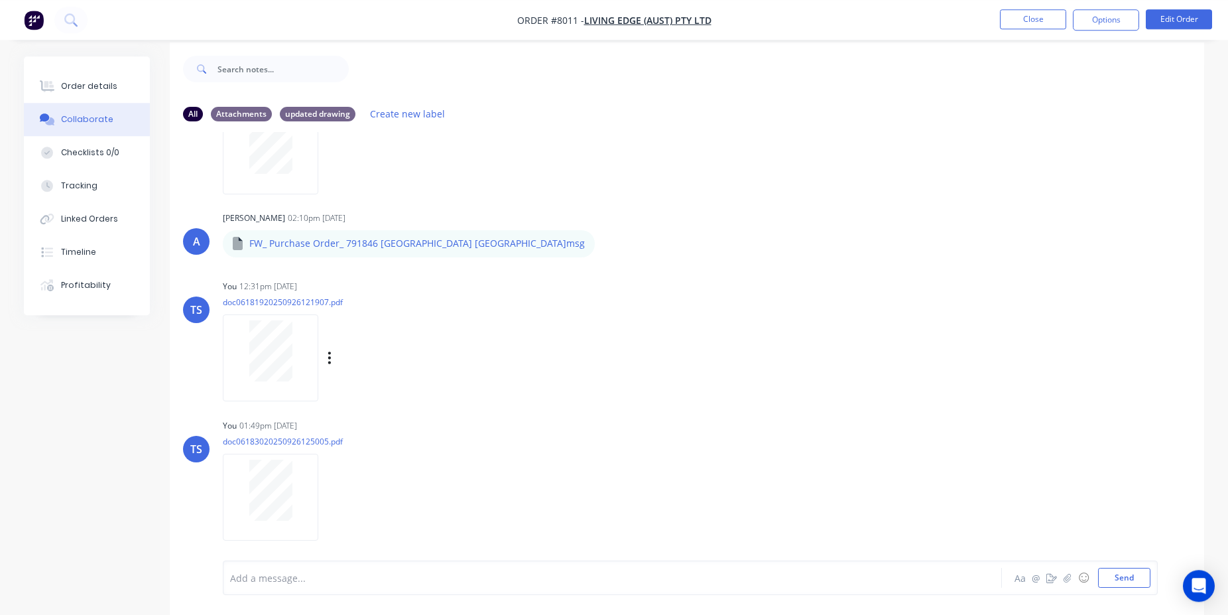
scroll to position [20, 0]
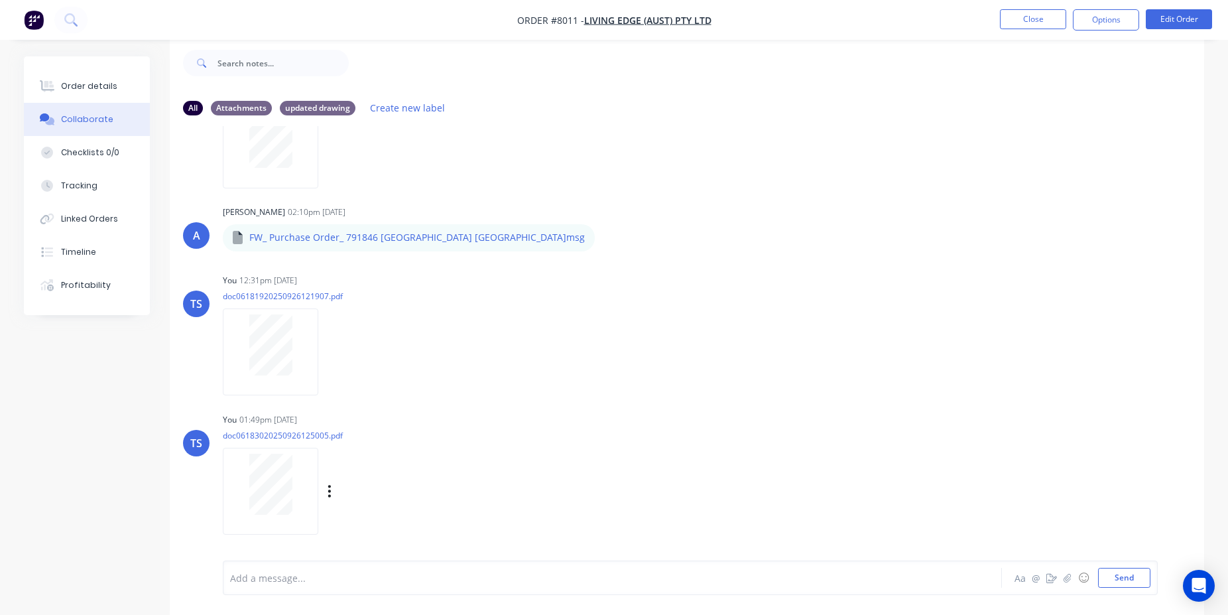
click at [524, 473] on div "You 01:49pm [DATE] doc06183020250926125005.pdf Labels Download Delete" at bounding box center [430, 469] width 414 height 119
click at [328, 490] on icon "button" at bounding box center [330, 490] width 4 height 15
click at [415, 496] on button "Download" at bounding box center [416, 493] width 149 height 30
click at [1054, 24] on button "Close" at bounding box center [1033, 19] width 66 height 20
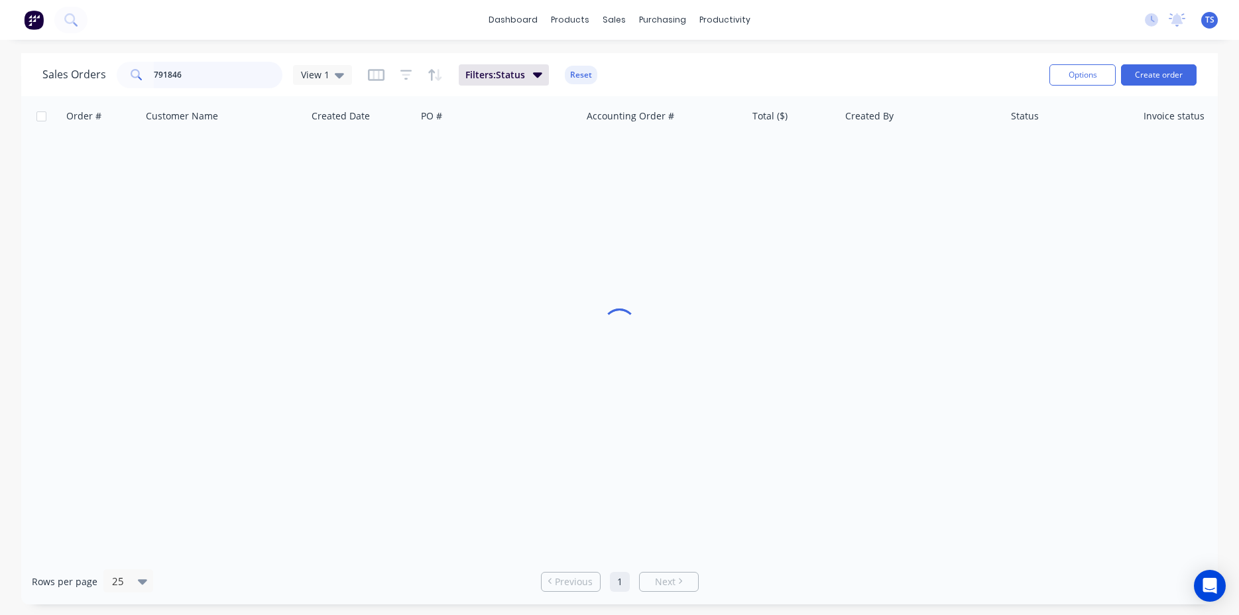
click at [227, 74] on input "791846" at bounding box center [218, 75] width 129 height 27
type input "791899"
click at [221, 81] on input "791899" at bounding box center [218, 75] width 129 height 27
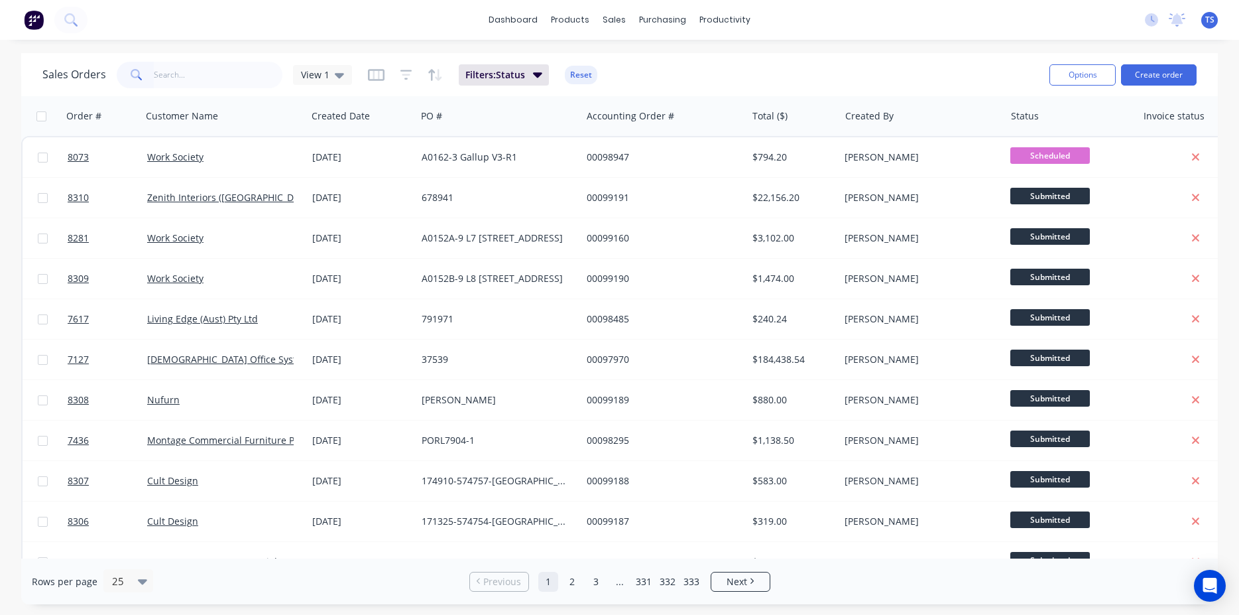
click at [184, 89] on div "Sales Orders View 1 Filters: Status Reset" at bounding box center [540, 74] width 997 height 32
click at [188, 83] on input "text" at bounding box center [218, 75] width 129 height 27
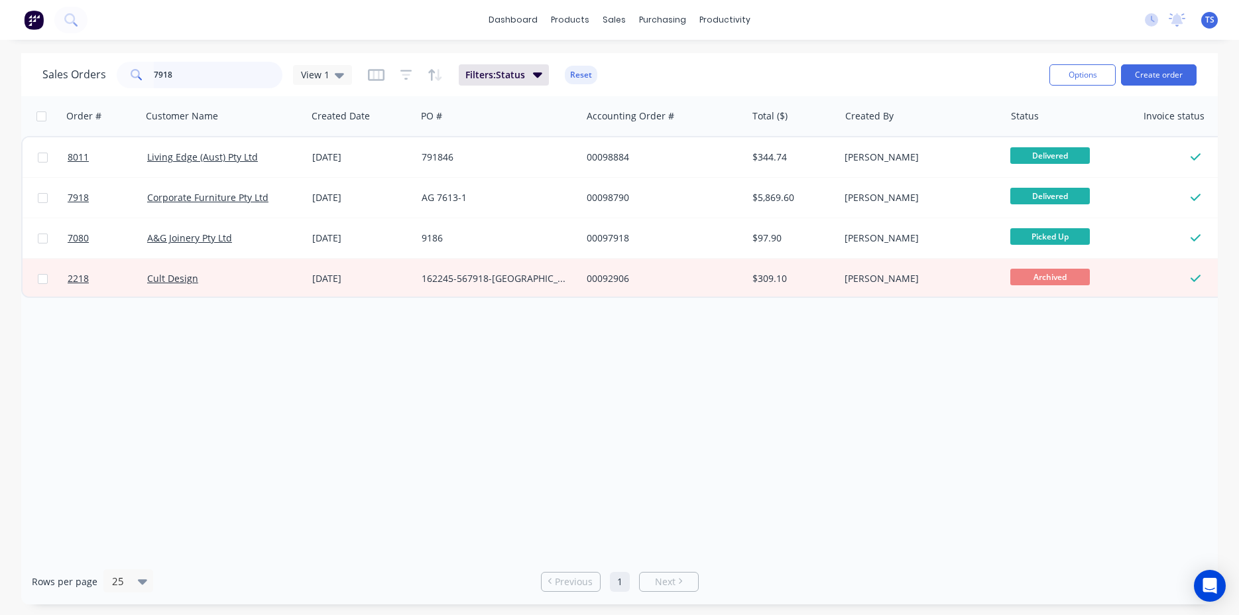
click at [229, 82] on input "7918" at bounding box center [218, 75] width 129 height 27
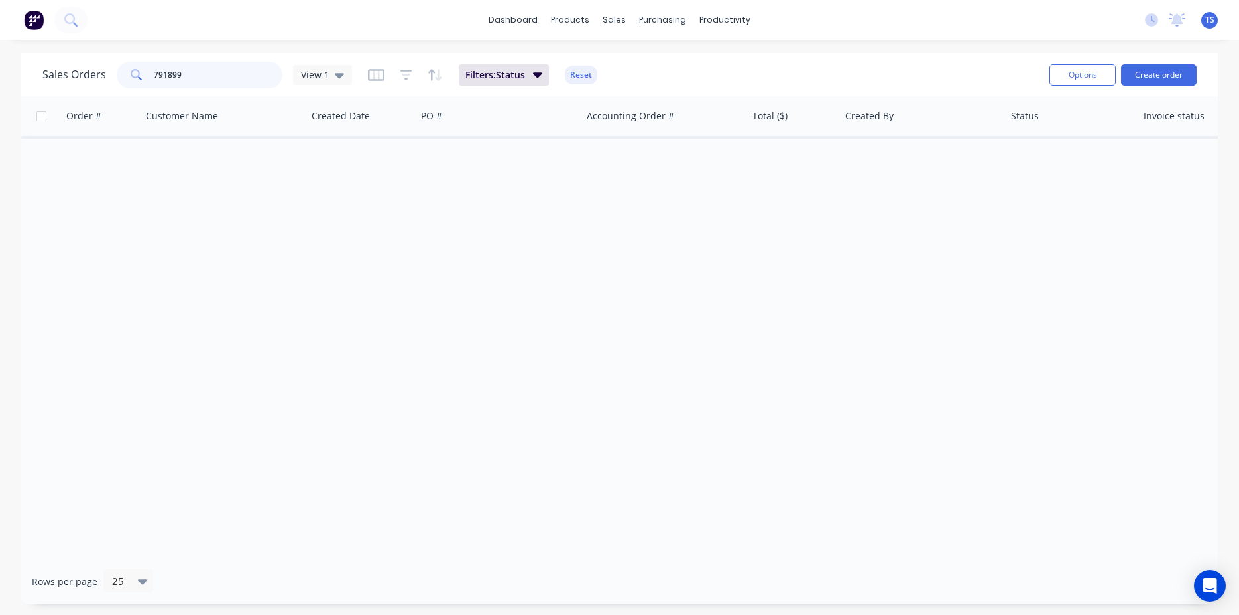
click at [218, 84] on input "791899" at bounding box center [218, 75] width 129 height 27
click at [241, 70] on input "791899" at bounding box center [218, 75] width 129 height 27
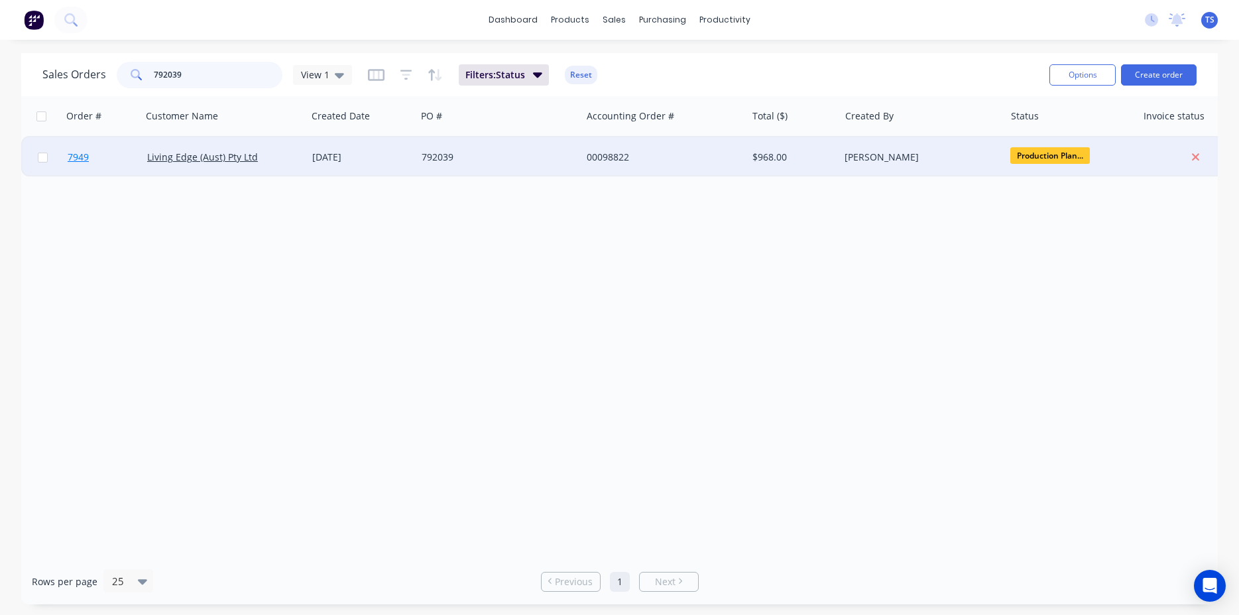
type input "792039"
click at [88, 159] on span "7949" at bounding box center [78, 157] width 21 height 13
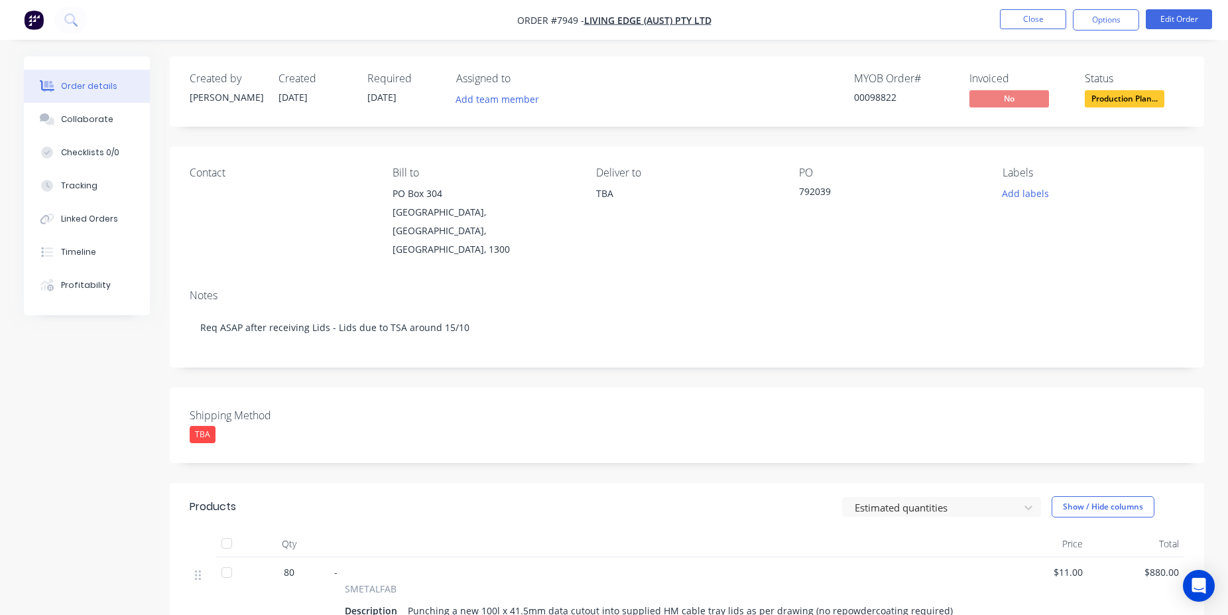
click at [1012, 30] on li "Close" at bounding box center [1033, 19] width 66 height 21
click at [1018, 23] on button "Close" at bounding box center [1033, 19] width 66 height 20
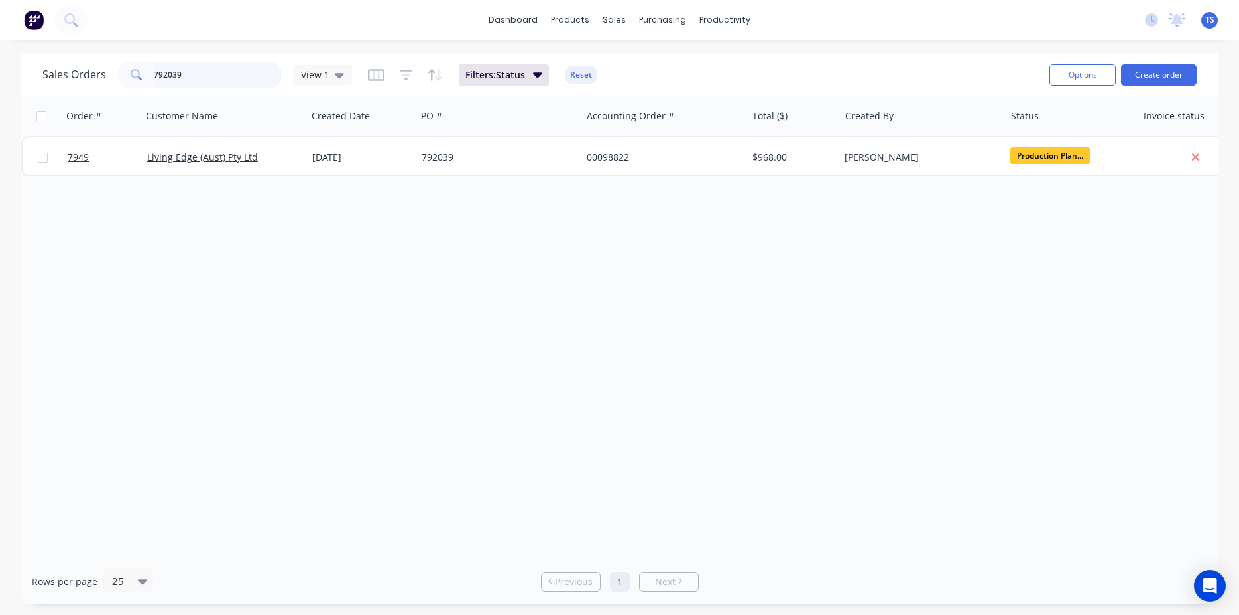
click at [230, 80] on input "792039" at bounding box center [218, 75] width 129 height 27
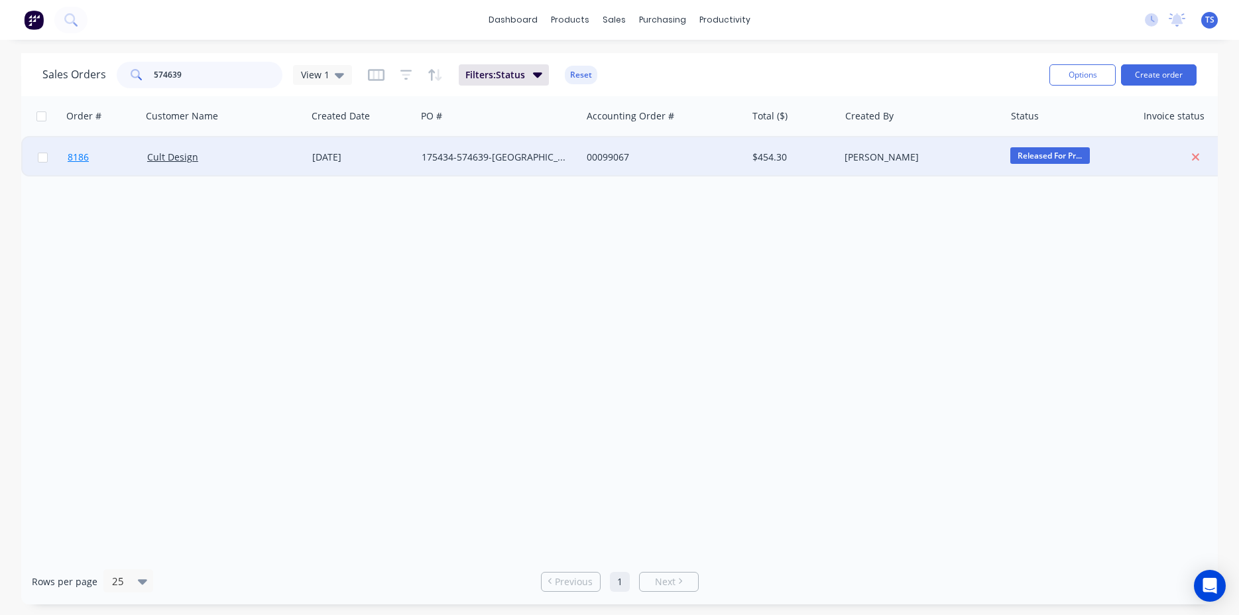
type input "574639"
click at [86, 170] on link "8186" at bounding box center [108, 157] width 80 height 40
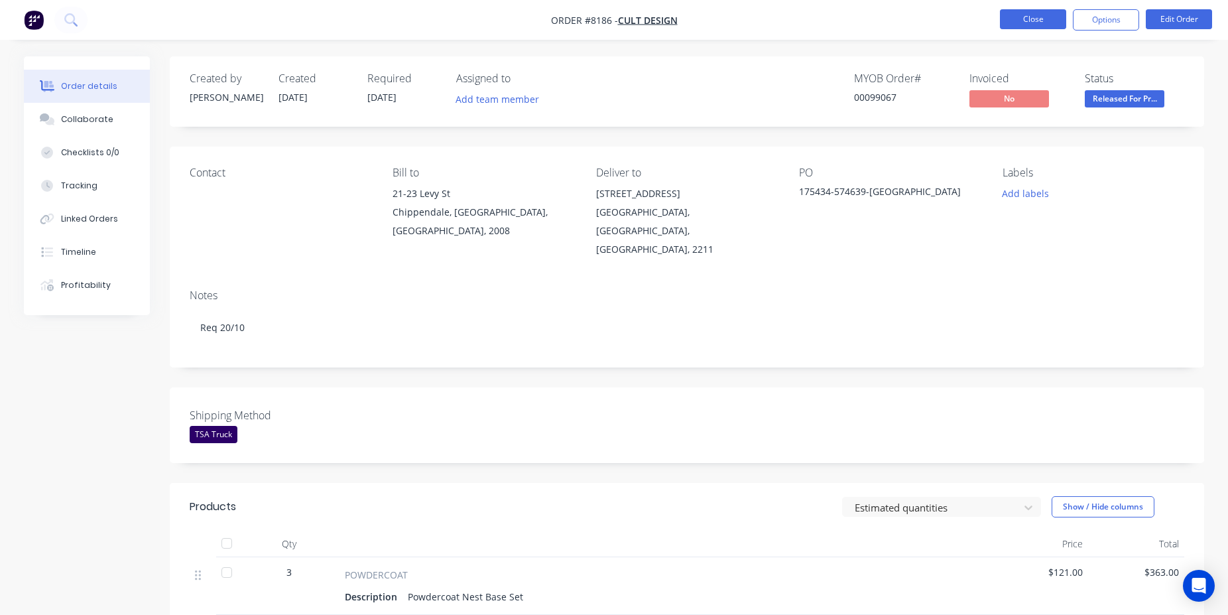
click at [1015, 25] on button "Close" at bounding box center [1033, 19] width 66 height 20
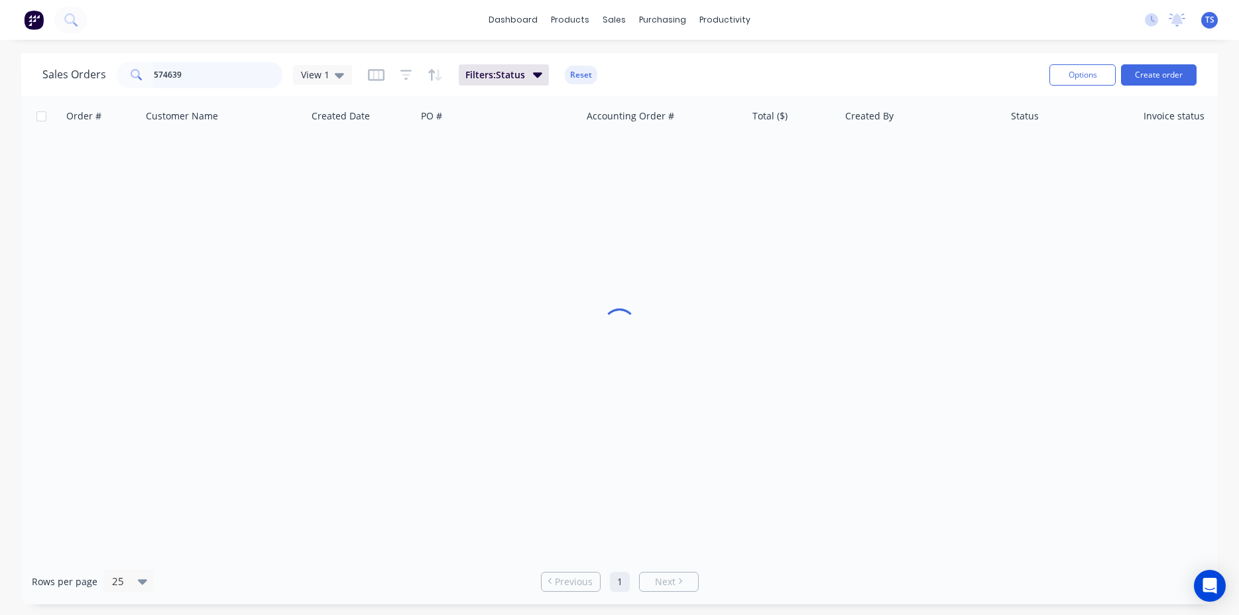
click at [200, 70] on input "574639" at bounding box center [218, 75] width 129 height 27
click at [213, 75] on input "791899" at bounding box center [218, 75] width 129 height 27
click at [149, 78] on span at bounding box center [135, 75] width 37 height 27
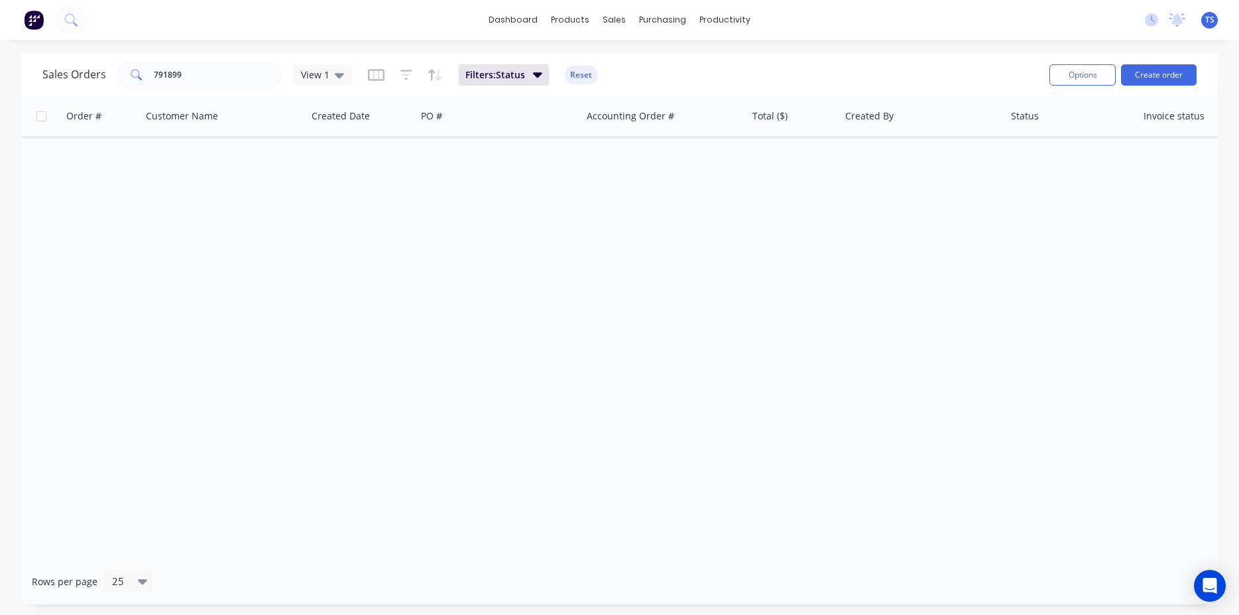
click at [151, 76] on span at bounding box center [135, 75] width 37 height 27
click at [154, 70] on input "791899" at bounding box center [218, 75] width 129 height 27
type input "791899"
click at [542, 83] on button "Filters: Status" at bounding box center [504, 74] width 90 height 21
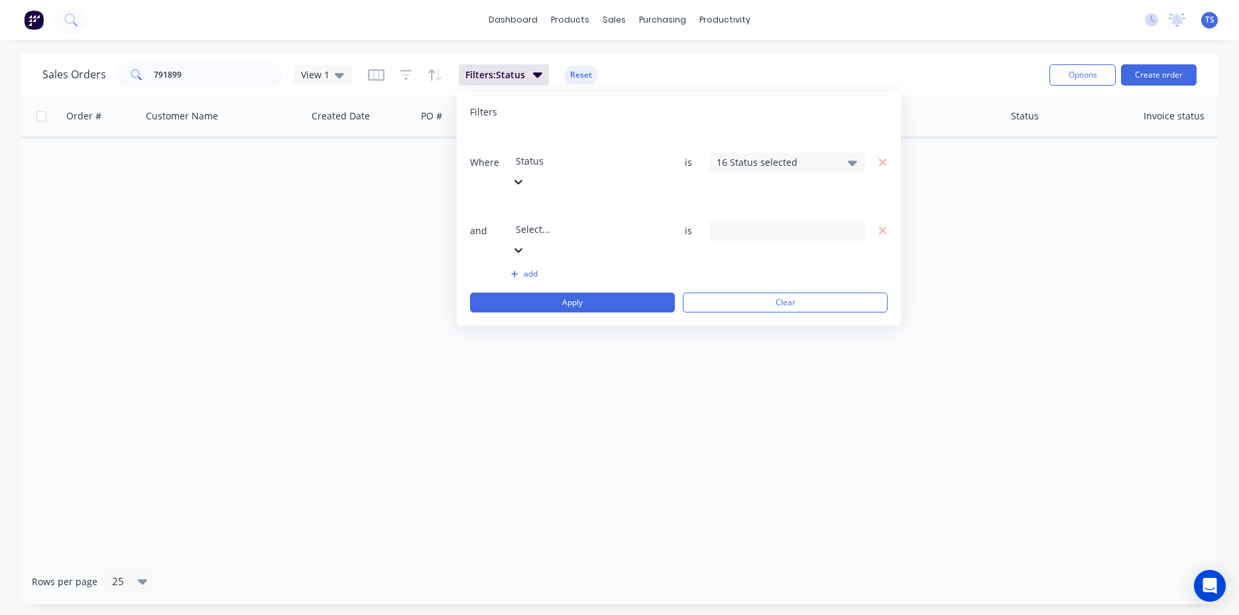
click at [841, 78] on div "Sales Orders 791899 View 1 Filters: Status Reset" at bounding box center [540, 74] width 997 height 32
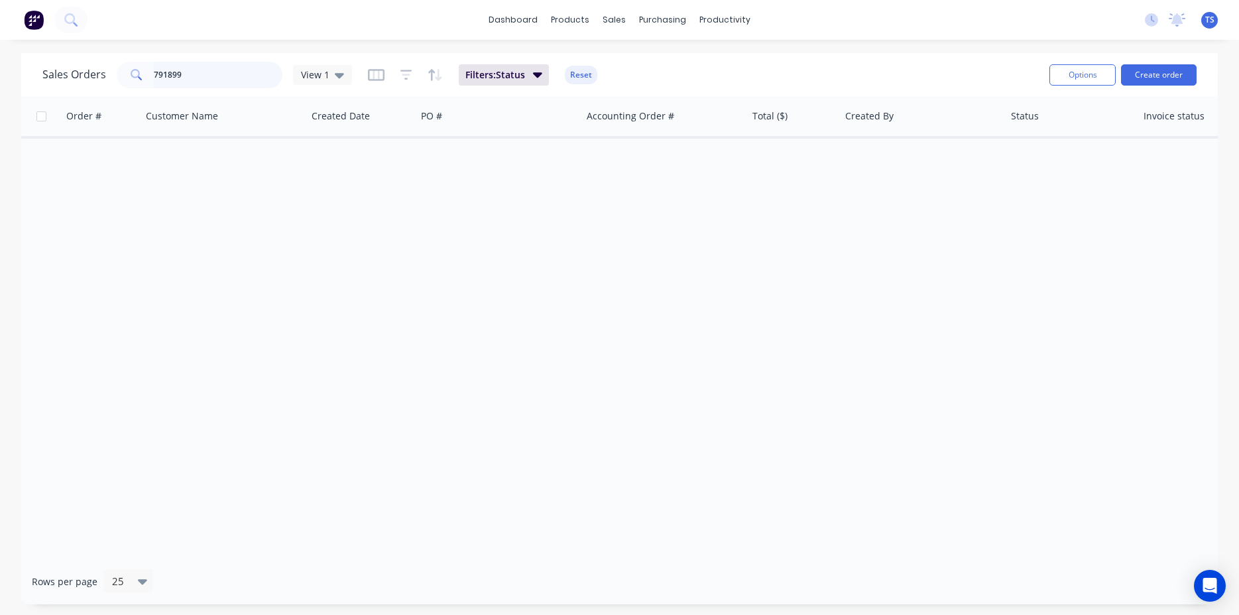
click at [228, 76] on input "791899" at bounding box center [218, 75] width 129 height 27
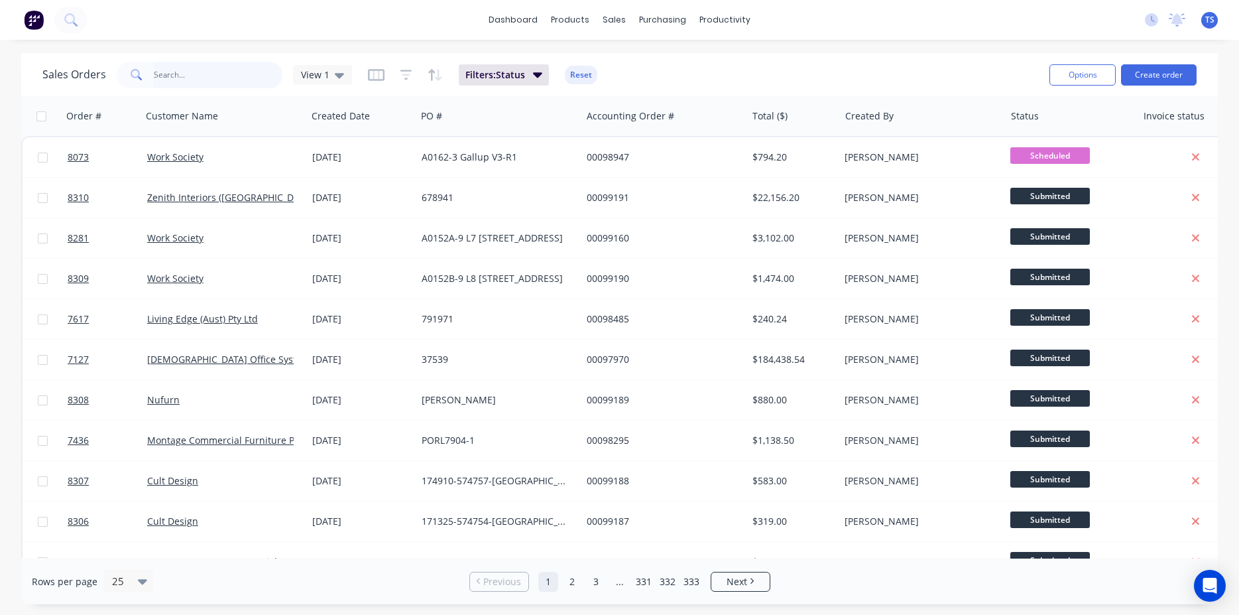
click at [201, 68] on input "text" at bounding box center [218, 75] width 129 height 27
click at [233, 86] on input "text" at bounding box center [218, 75] width 129 height 27
click at [922, 79] on div "Sales Orders View 1 Filters: Status Reset" at bounding box center [540, 74] width 997 height 32
click at [205, 87] on input "text" at bounding box center [218, 75] width 129 height 27
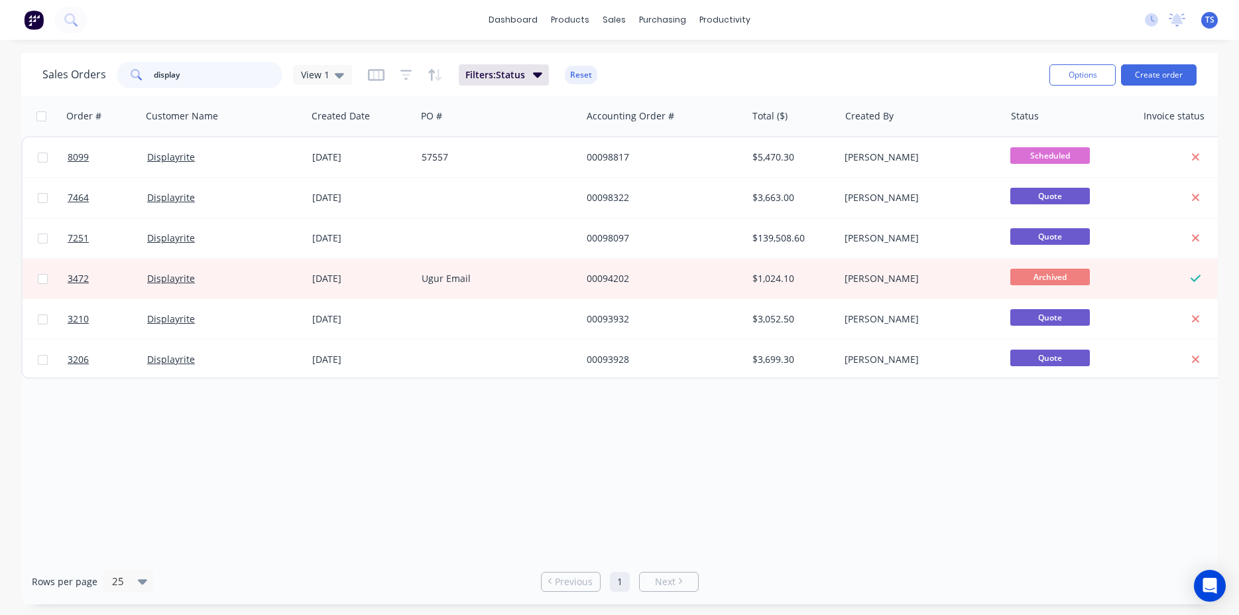
type input "display"
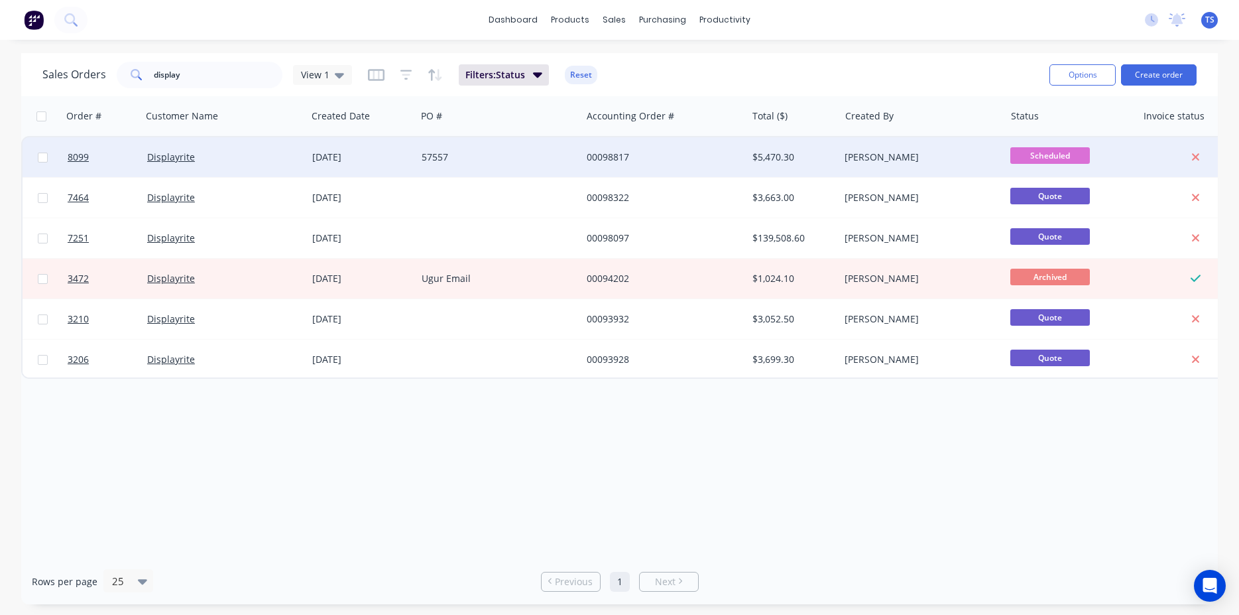
click at [191, 149] on div "Displayrite" at bounding box center [224, 157] width 165 height 40
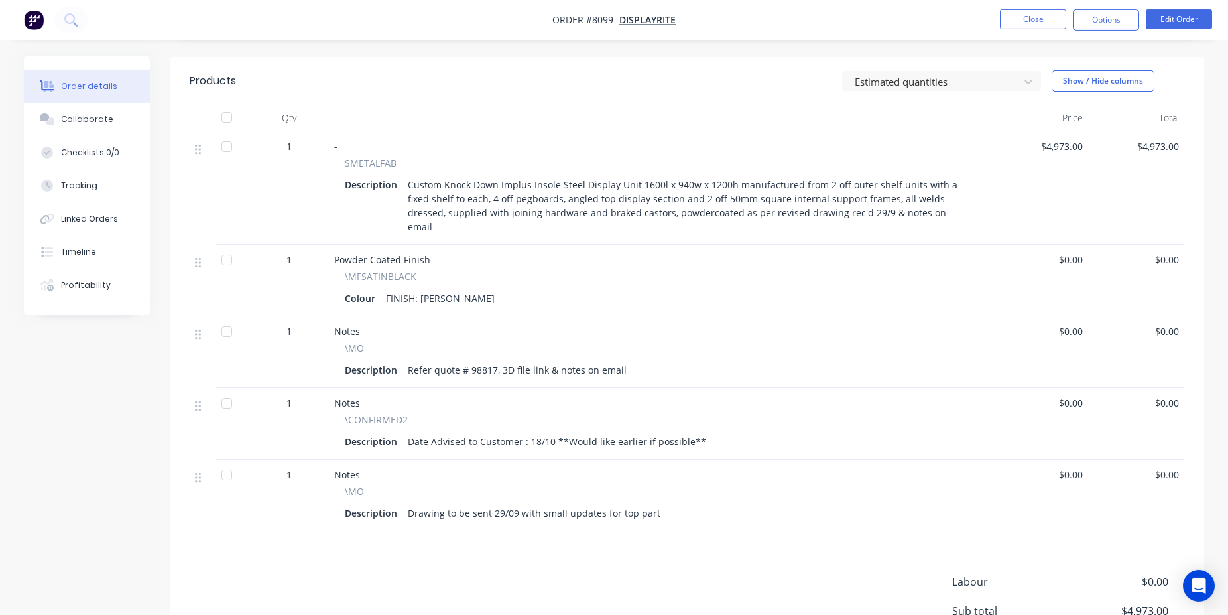
scroll to position [473, 0]
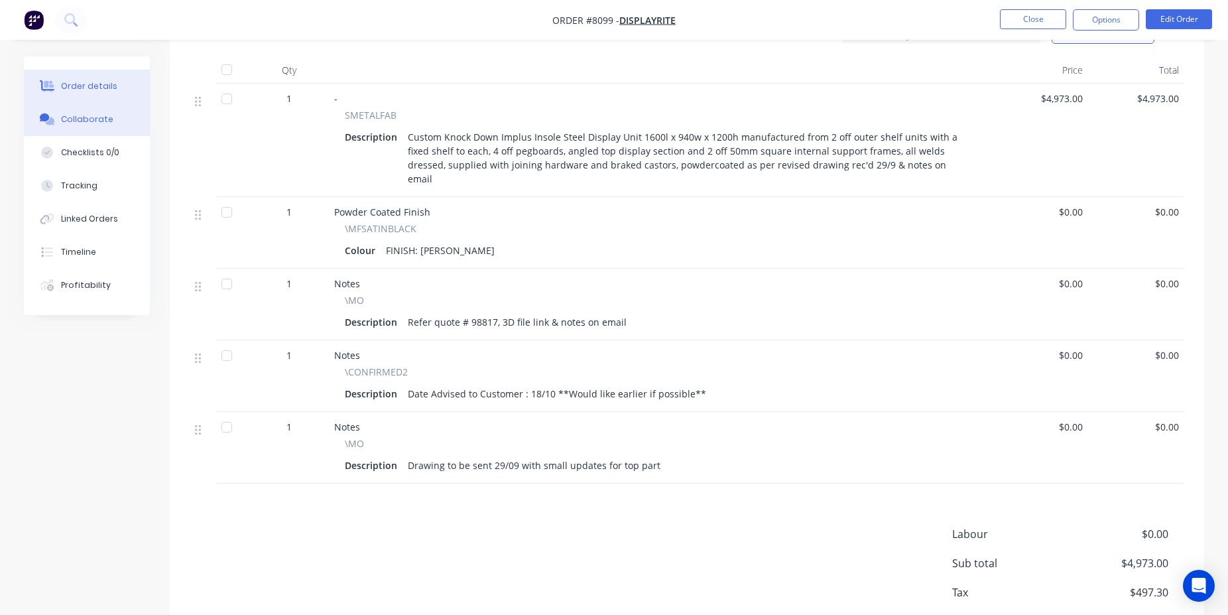
click at [49, 120] on icon at bounding box center [47, 119] width 15 height 12
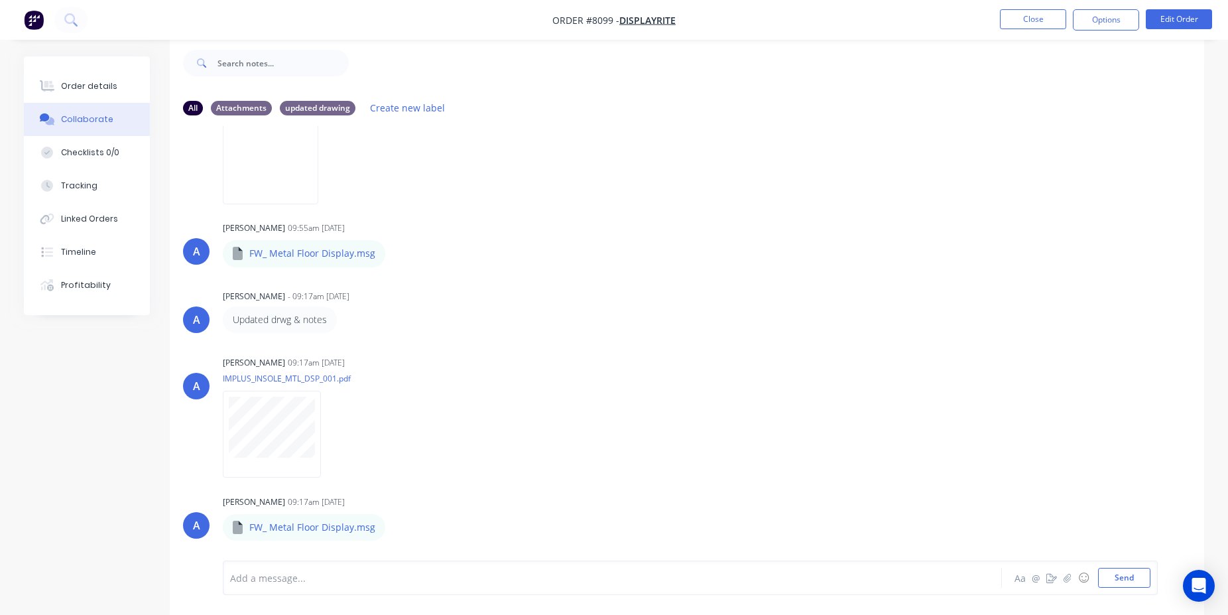
scroll to position [346, 0]
click at [90, 86] on div "Order details" at bounding box center [89, 86] width 56 height 12
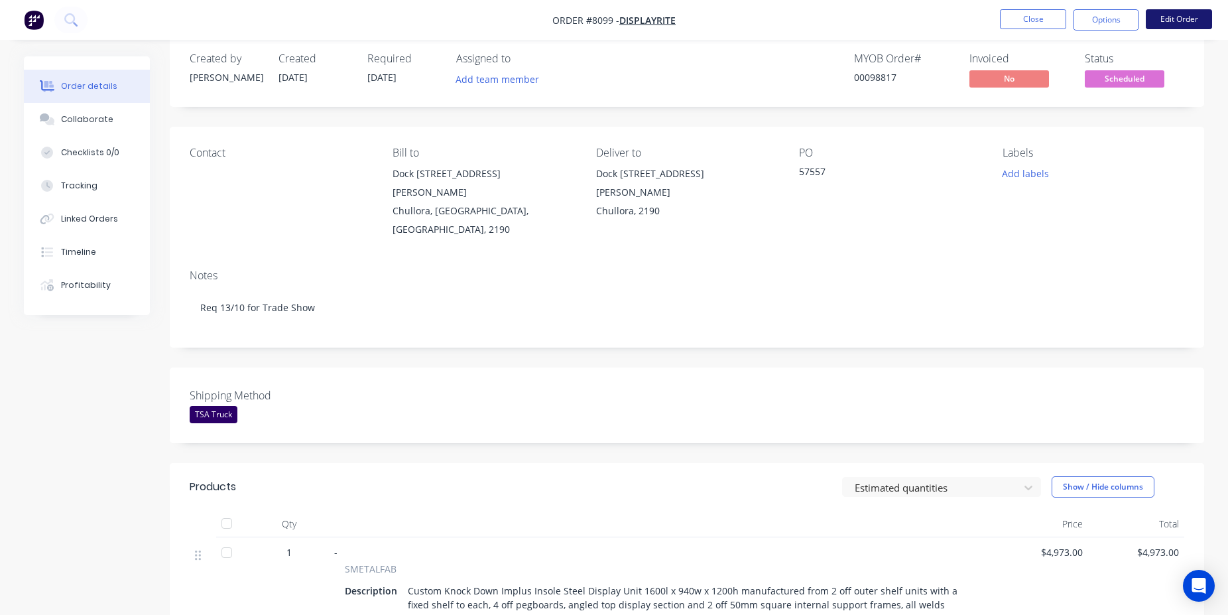
click at [1180, 29] on button "Edit Order" at bounding box center [1179, 19] width 66 height 20
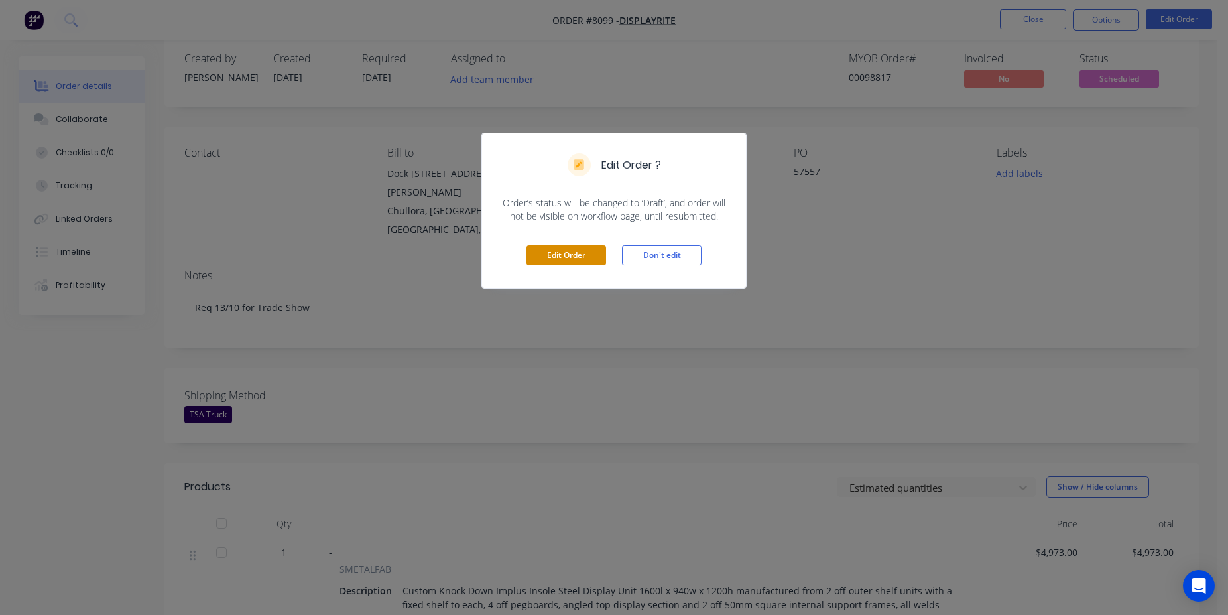
click at [556, 261] on button "Edit Order" at bounding box center [566, 255] width 80 height 20
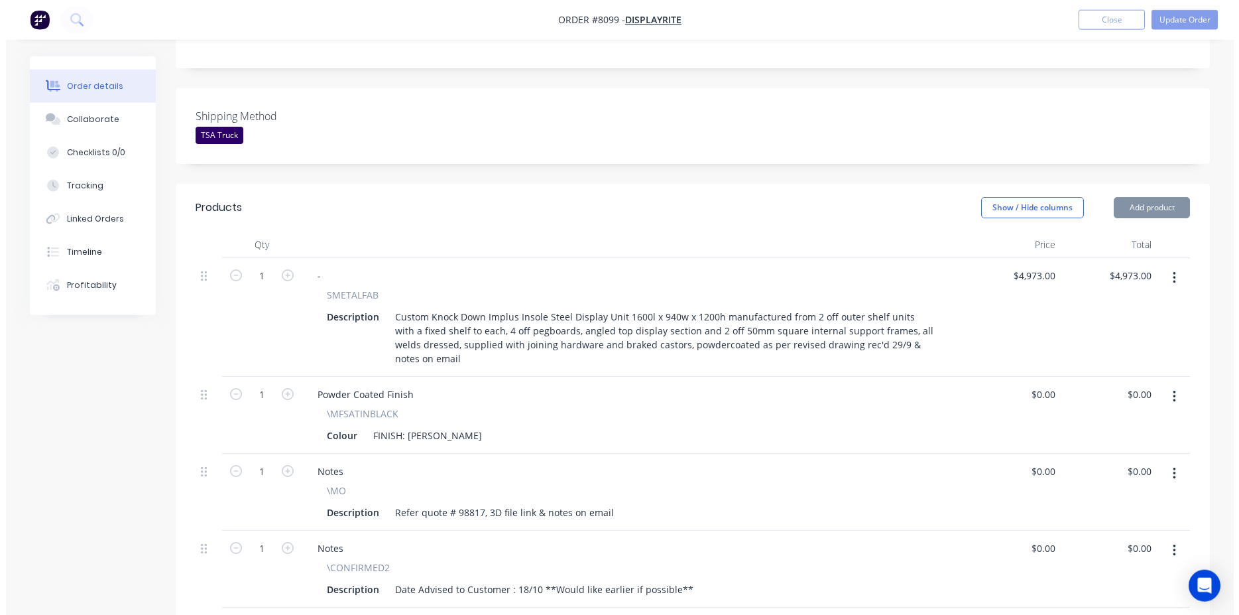
scroll to position [676, 0]
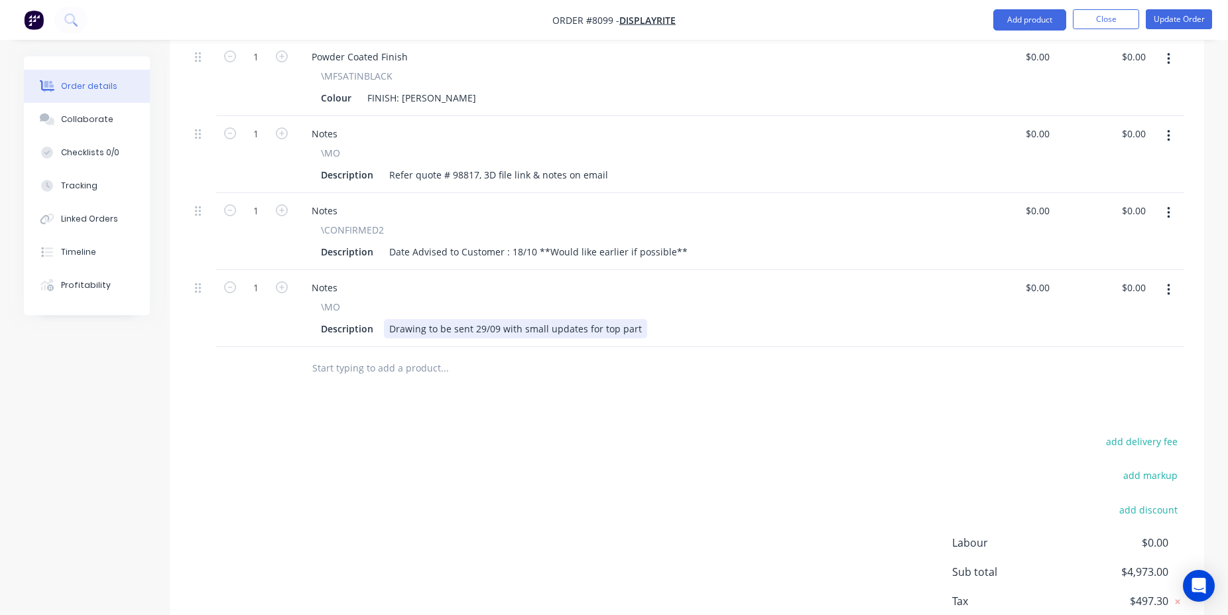
click at [546, 319] on div "Drawing to be sent 29/09 with small updates for top part" at bounding box center [515, 328] width 263 height 19
click at [1194, 26] on button "Update Order" at bounding box center [1179, 19] width 66 height 20
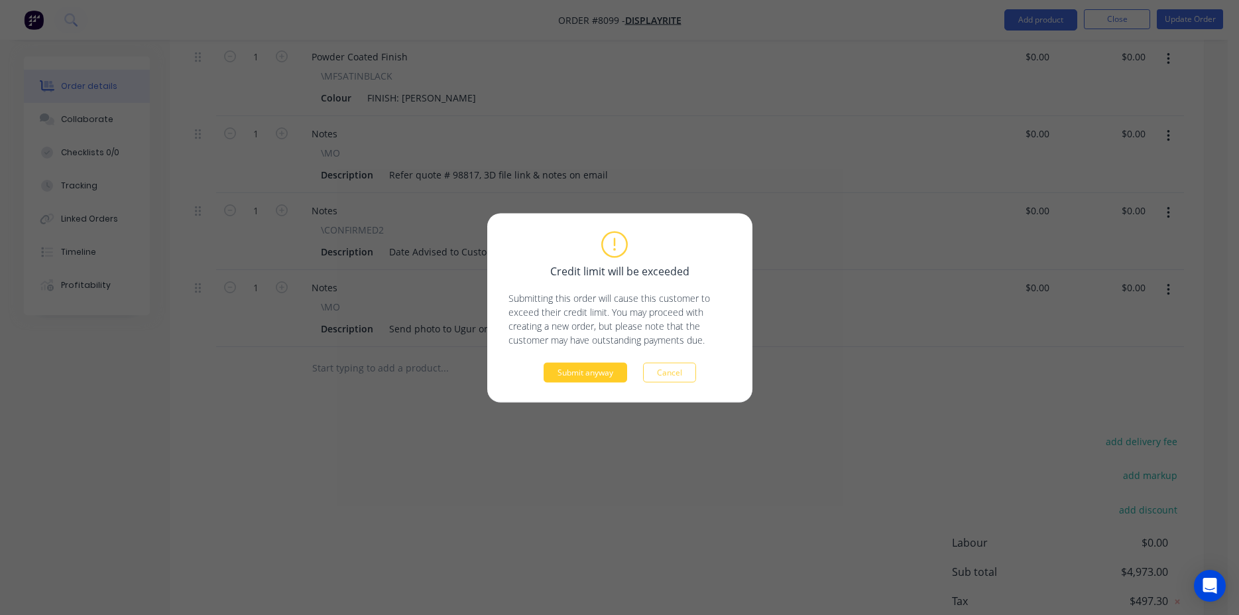
click at [594, 363] on button "Submit anyway" at bounding box center [586, 372] width 84 height 20
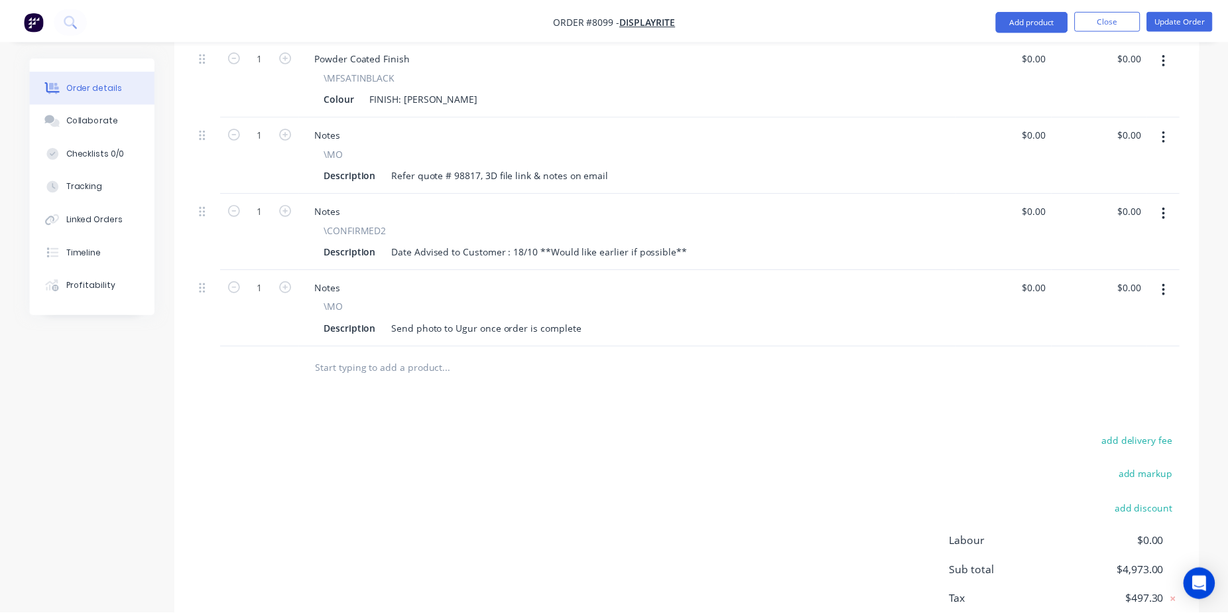
scroll to position [537, 0]
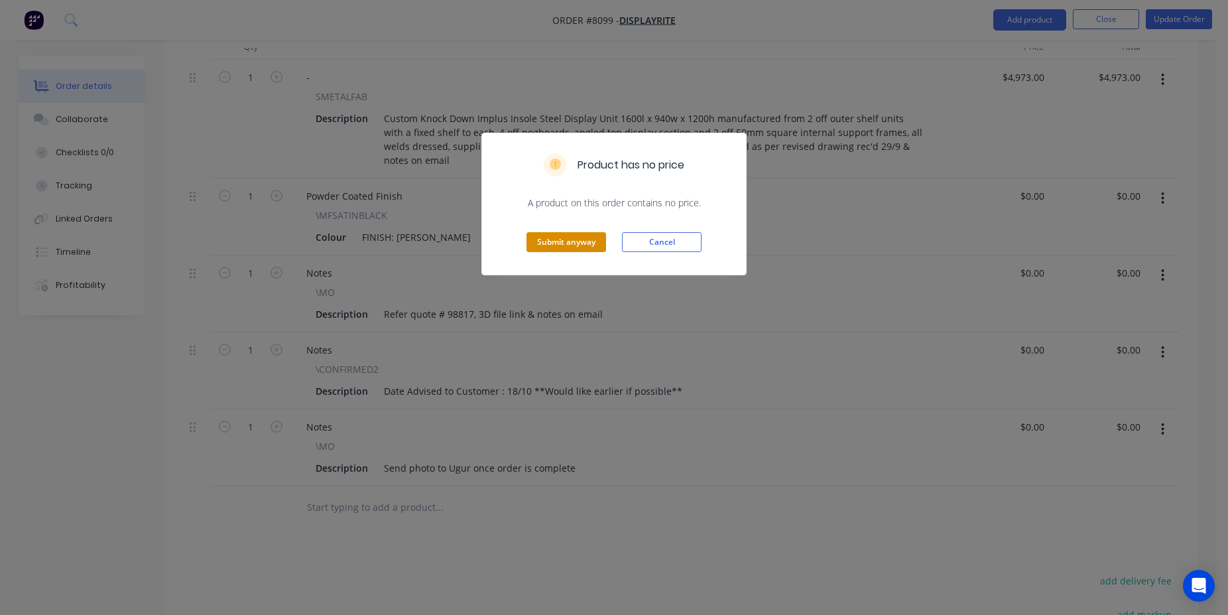
click at [551, 248] on button "Submit anyway" at bounding box center [566, 242] width 80 height 20
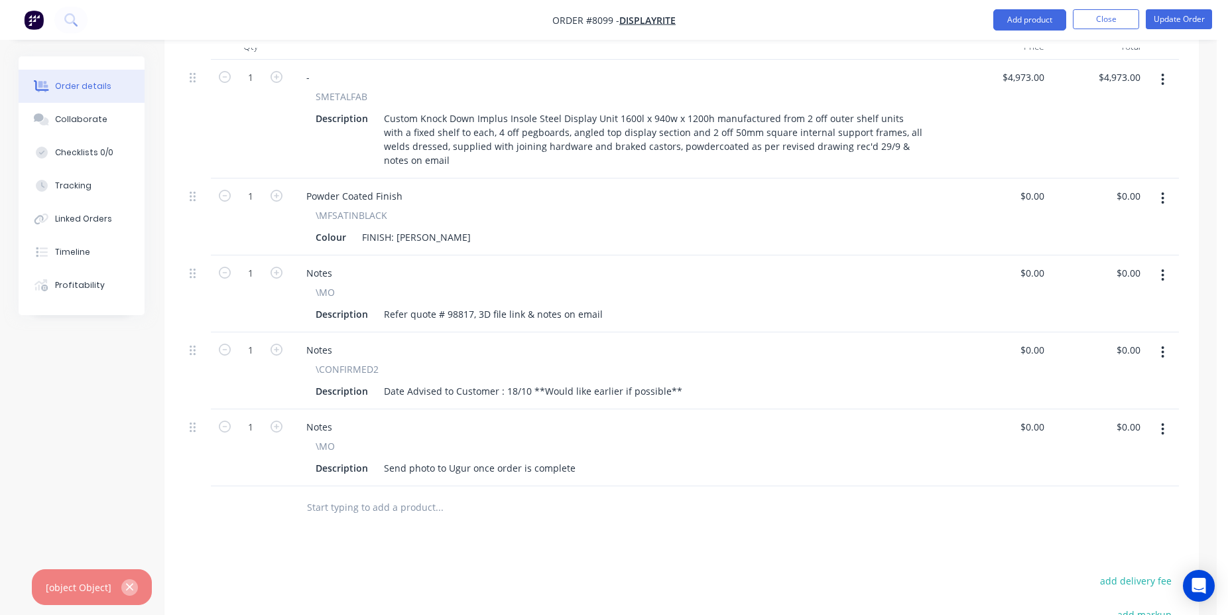
click at [126, 591] on icon "button" at bounding box center [129, 587] width 9 height 12
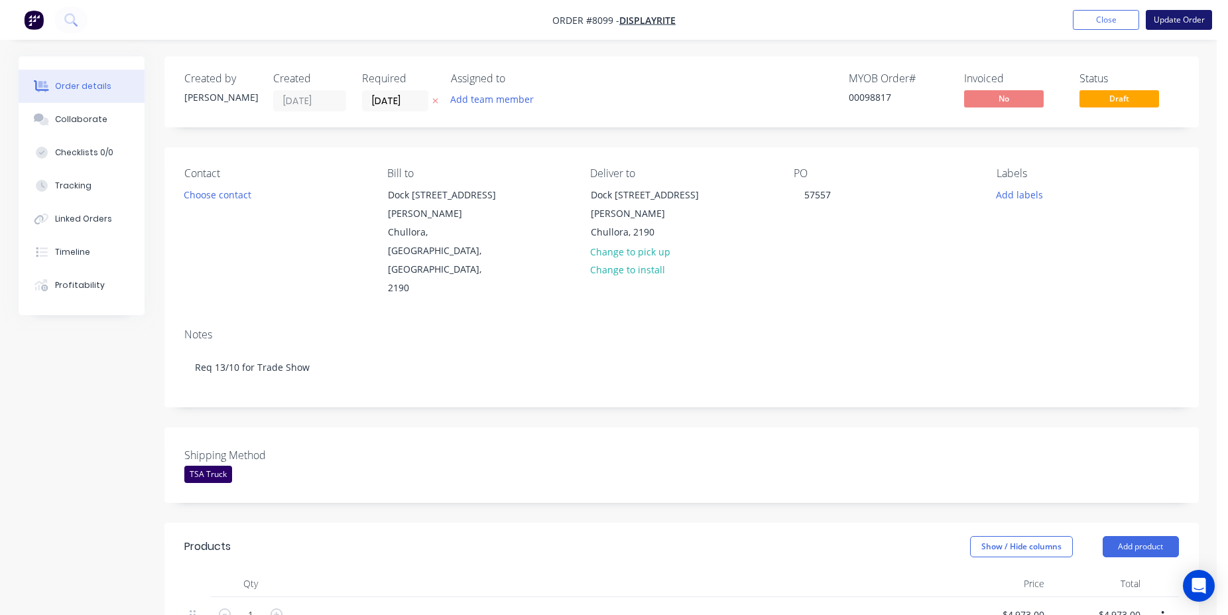
click at [1183, 27] on button "Update Order" at bounding box center [1179, 20] width 66 height 20
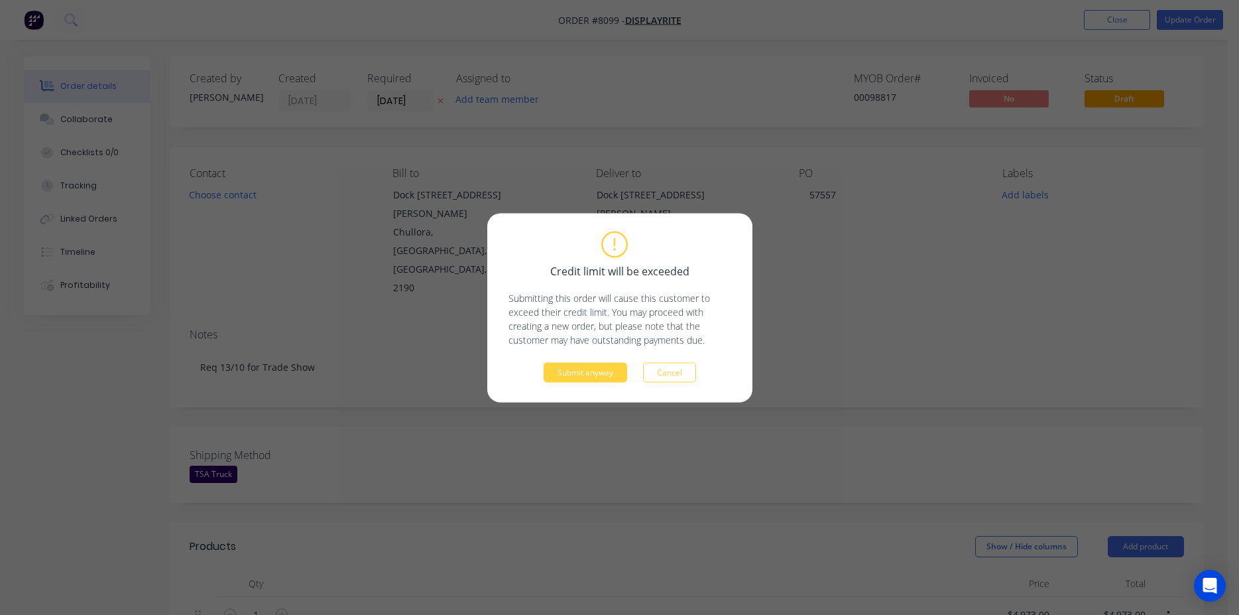
click at [575, 361] on div "Credit limit will be exceeded Submitting this order will cause this customer to…" at bounding box center [620, 307] width 223 height 149
click at [584, 374] on button "Submit anyway" at bounding box center [586, 372] width 84 height 20
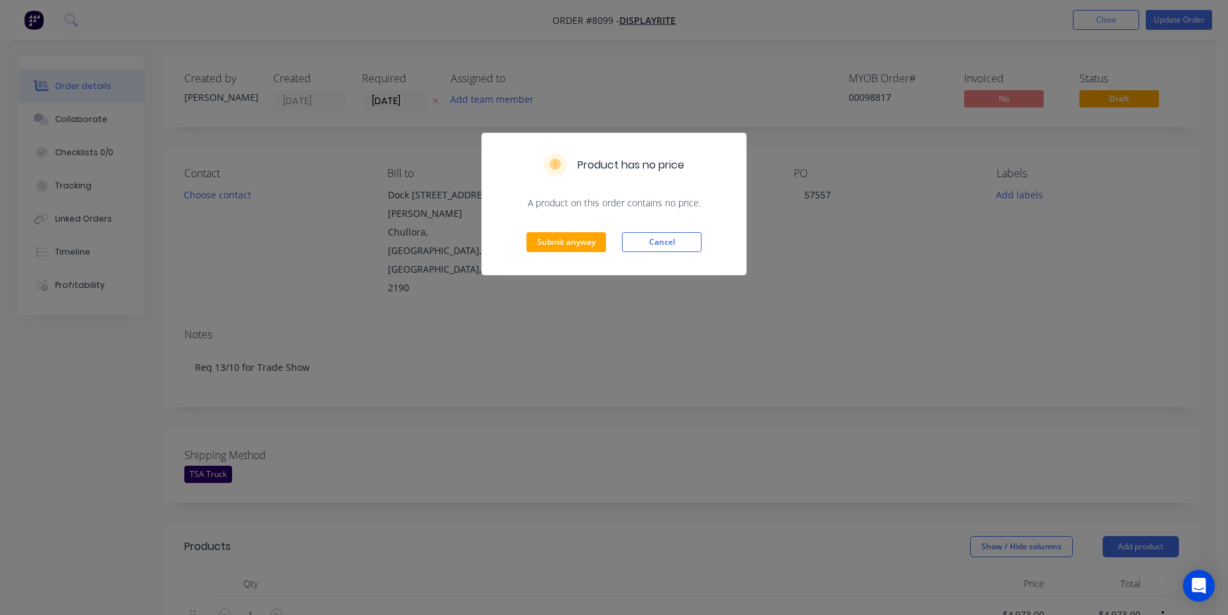
click at [574, 221] on div "Submit anyway Cancel" at bounding box center [614, 242] width 264 height 65
click at [586, 240] on button "Submit anyway" at bounding box center [566, 242] width 80 height 20
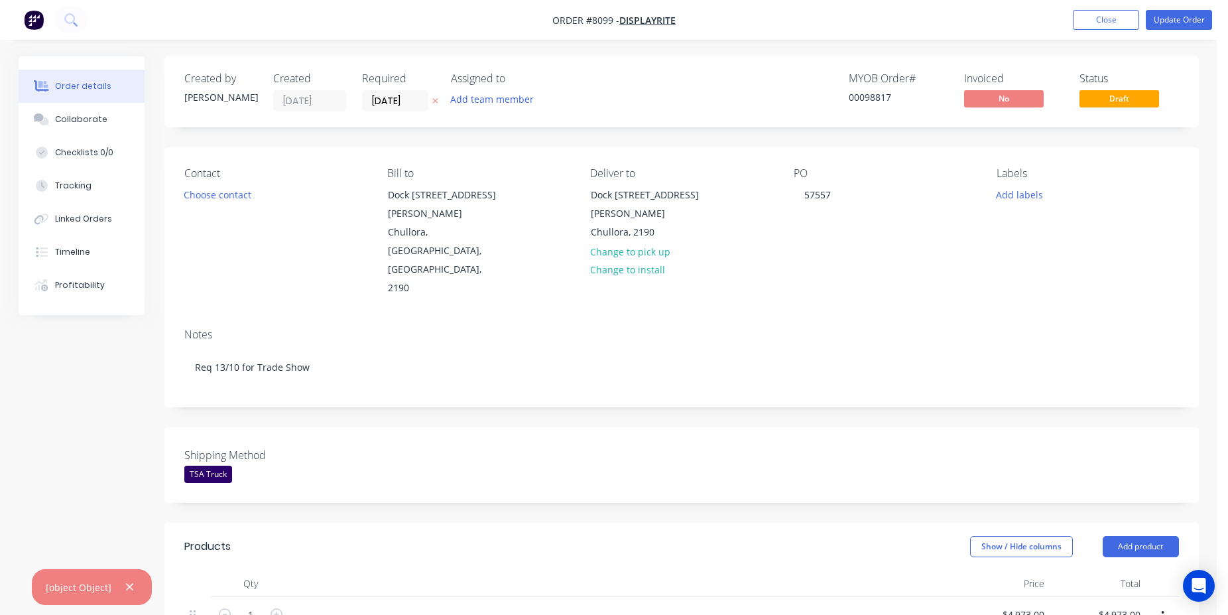
click at [1150, 32] on nav "Order #8099 - Displayrite Add product Close Update Order" at bounding box center [614, 20] width 1228 height 40
click at [1178, 23] on button "Update Order" at bounding box center [1179, 20] width 66 height 20
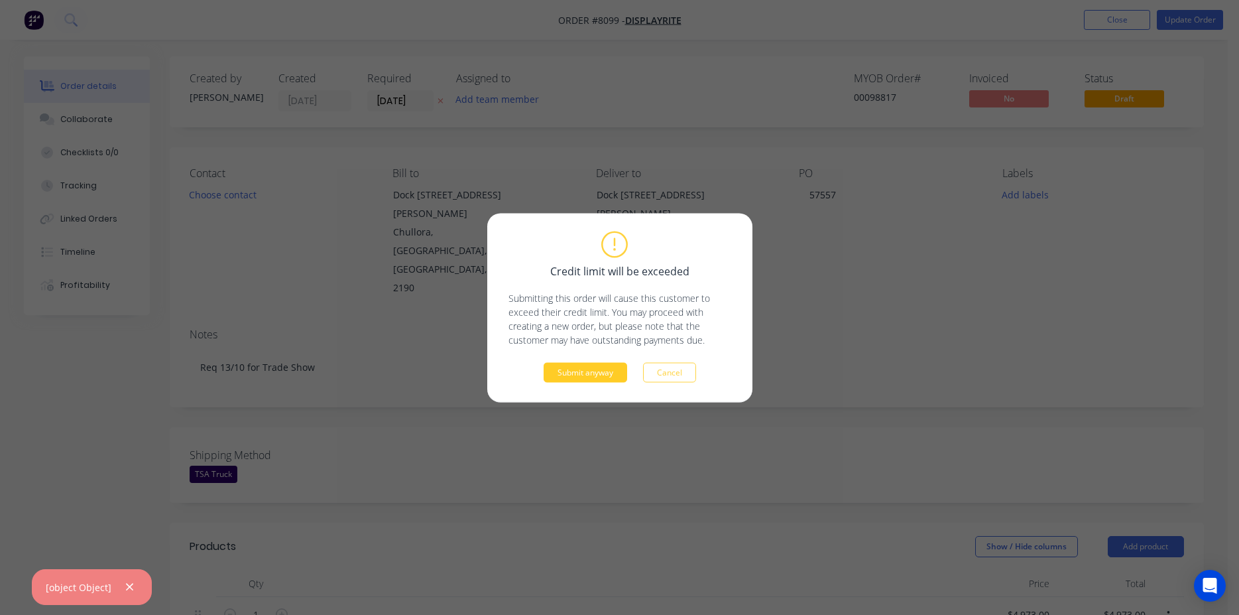
click at [579, 376] on button "Submit anyway" at bounding box center [586, 372] width 84 height 20
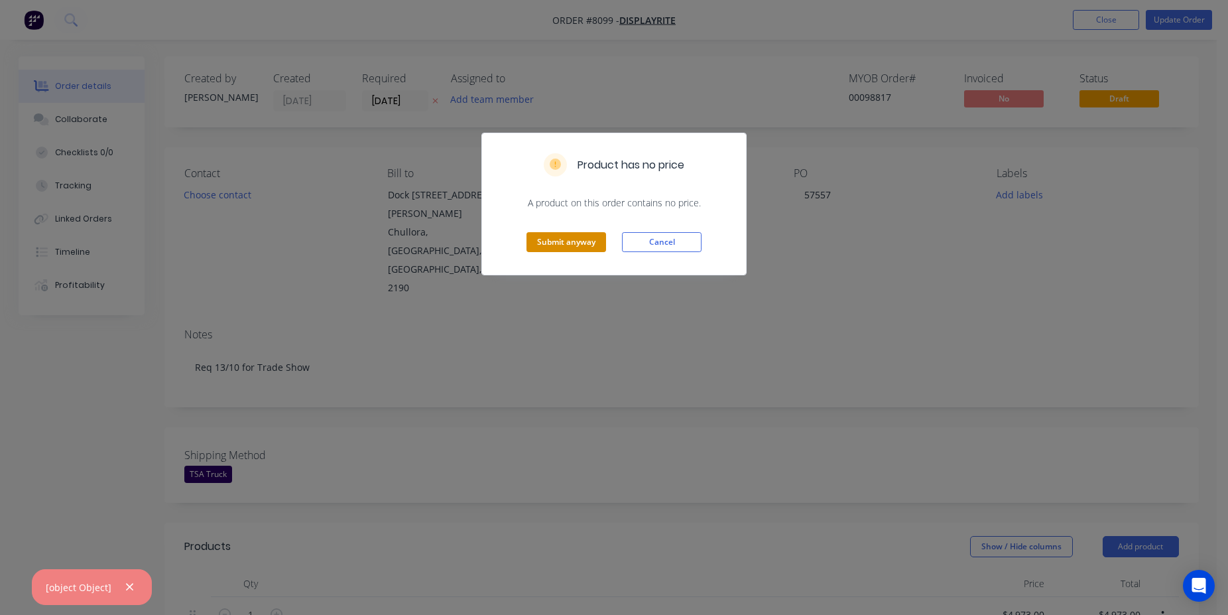
click at [555, 252] on button "Submit anyway" at bounding box center [566, 242] width 80 height 20
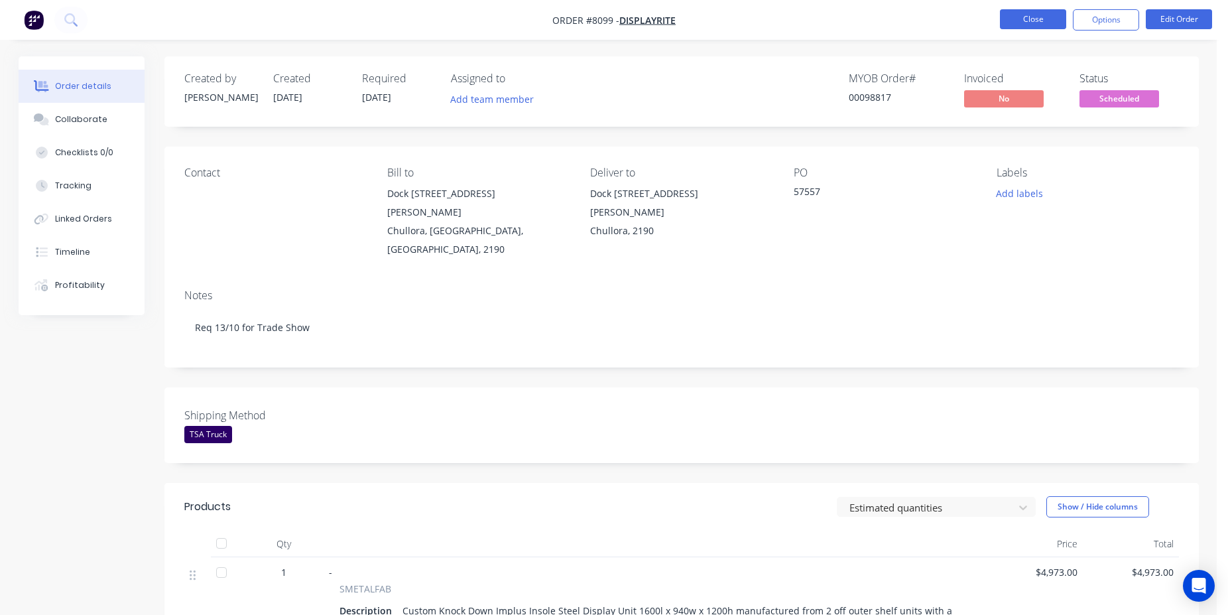
click at [1042, 25] on button "Close" at bounding box center [1033, 19] width 66 height 20
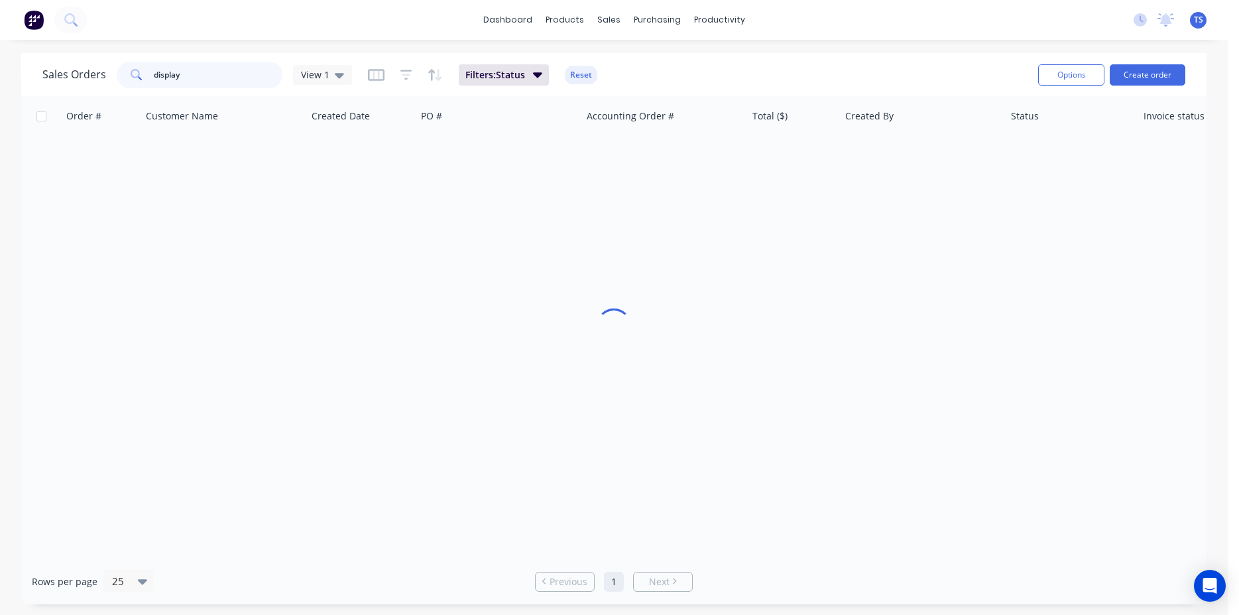
click at [233, 63] on input "display" at bounding box center [218, 75] width 129 height 27
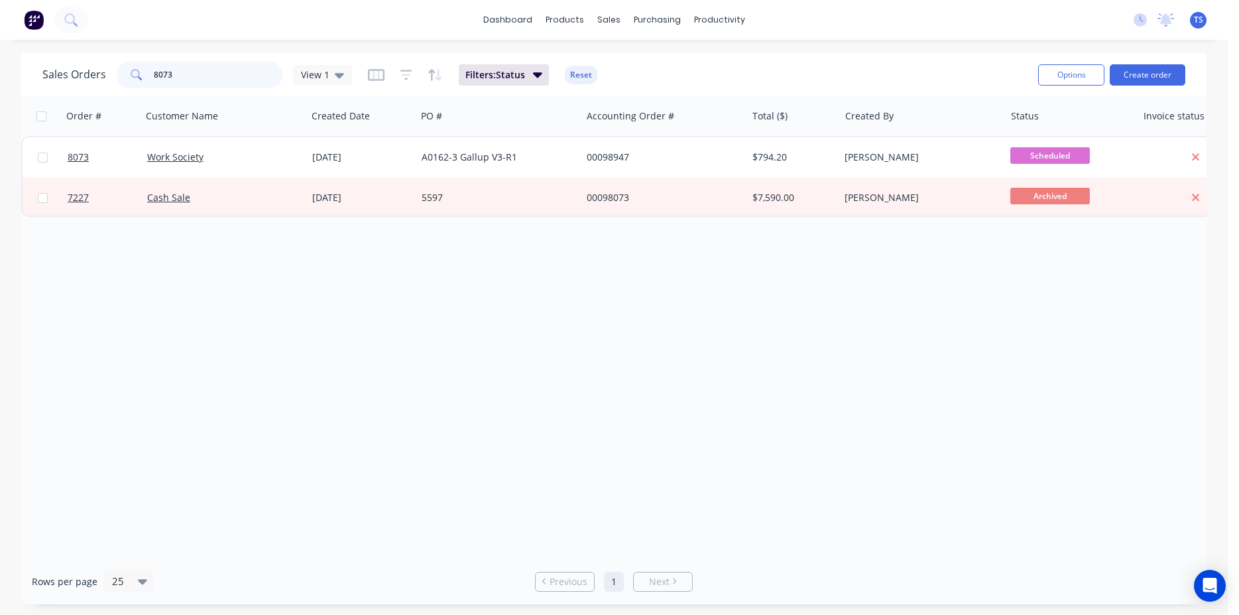
type input "8073"
